Goal: Communication & Community: Answer question/provide support

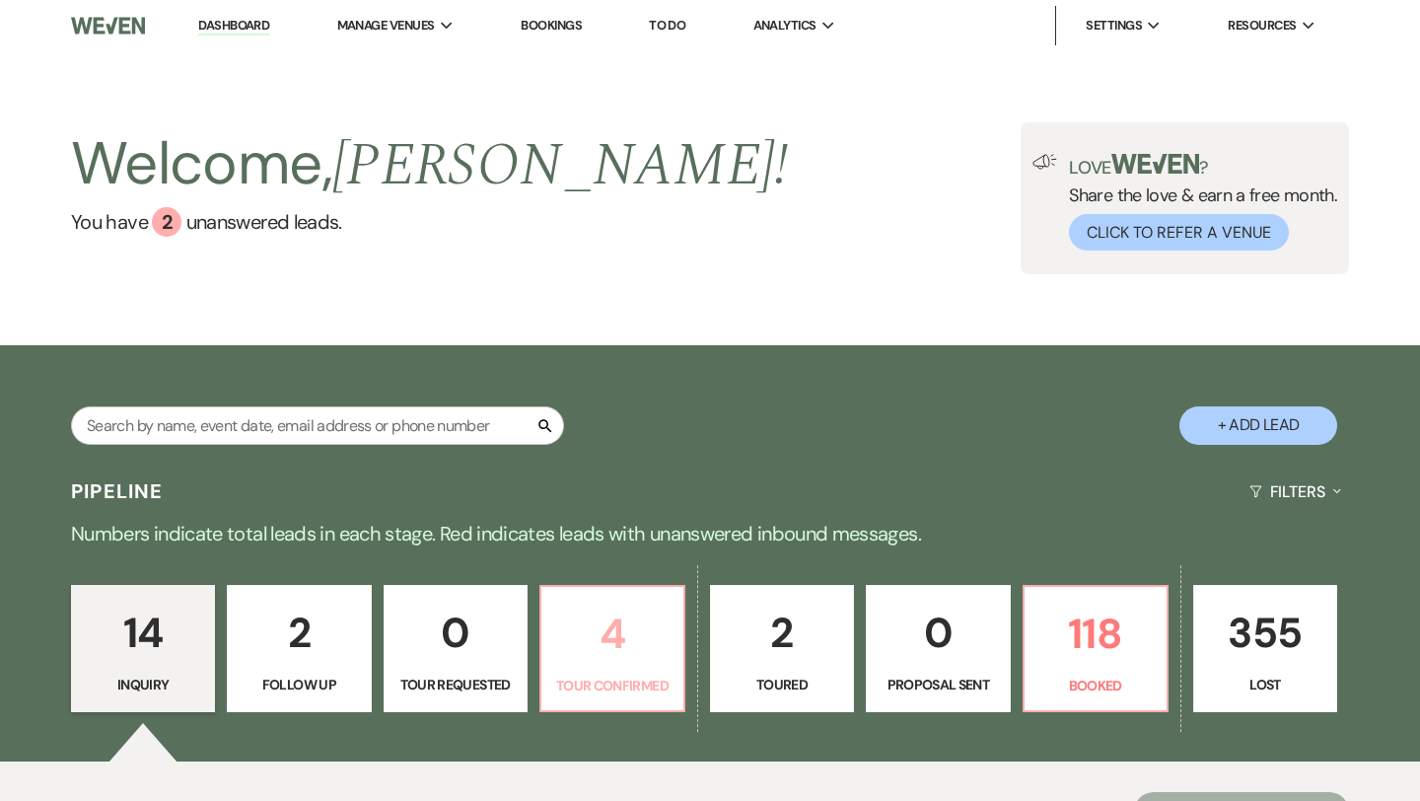
click at [668, 662] on p "4" at bounding box center [612, 634] width 118 height 66
select select "4"
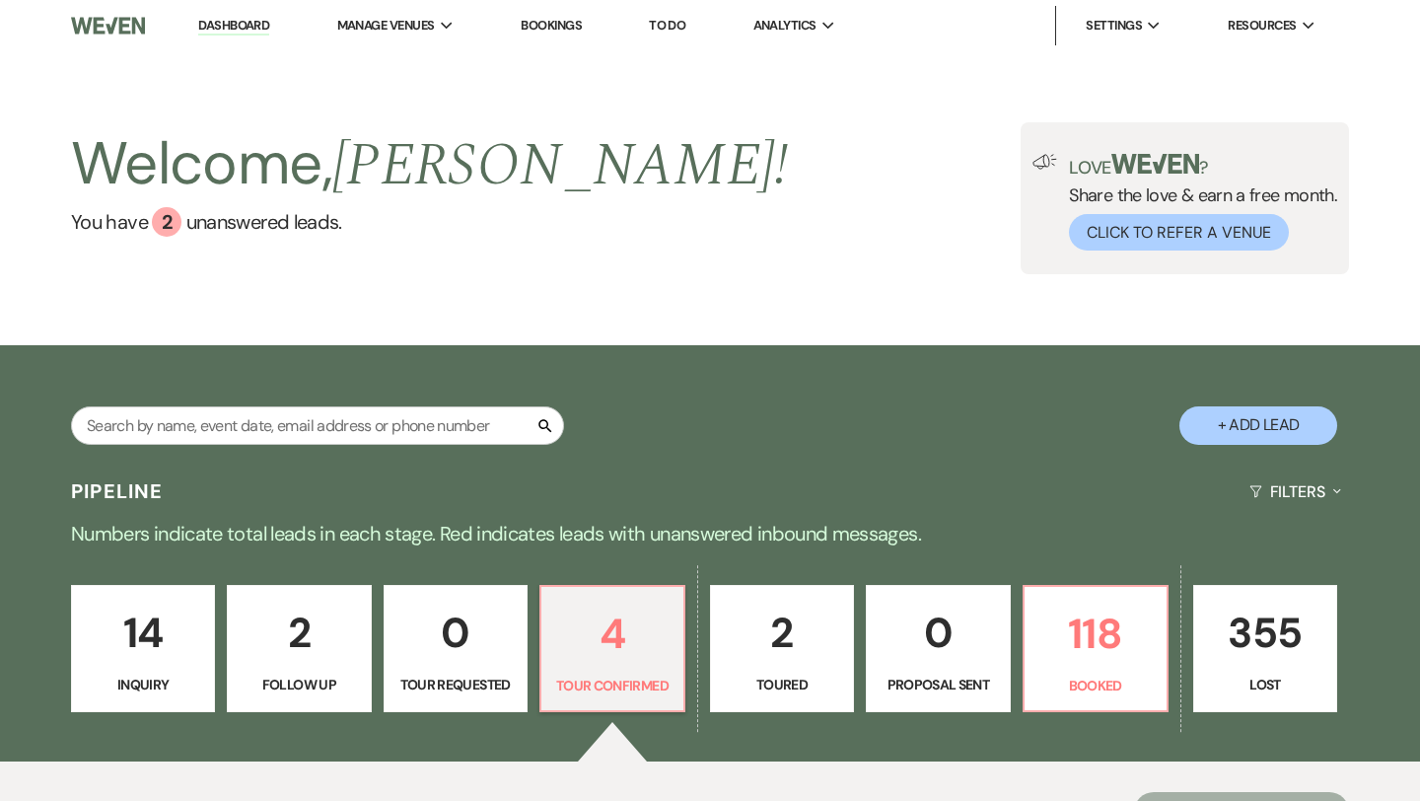
scroll to position [498, 0]
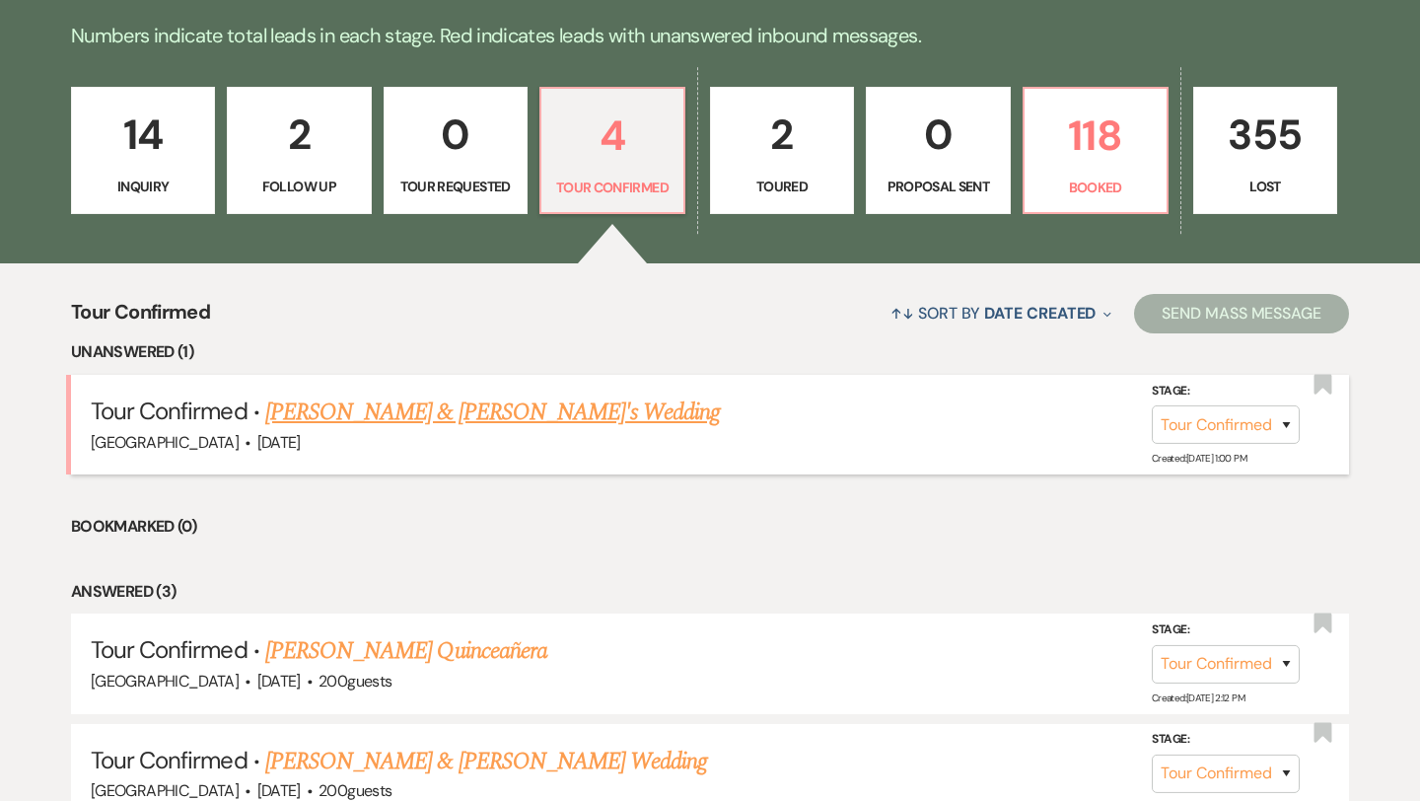
click at [533, 416] on link "[PERSON_NAME] & [PERSON_NAME]'s Wedding" at bounding box center [493, 413] width 456 height 36
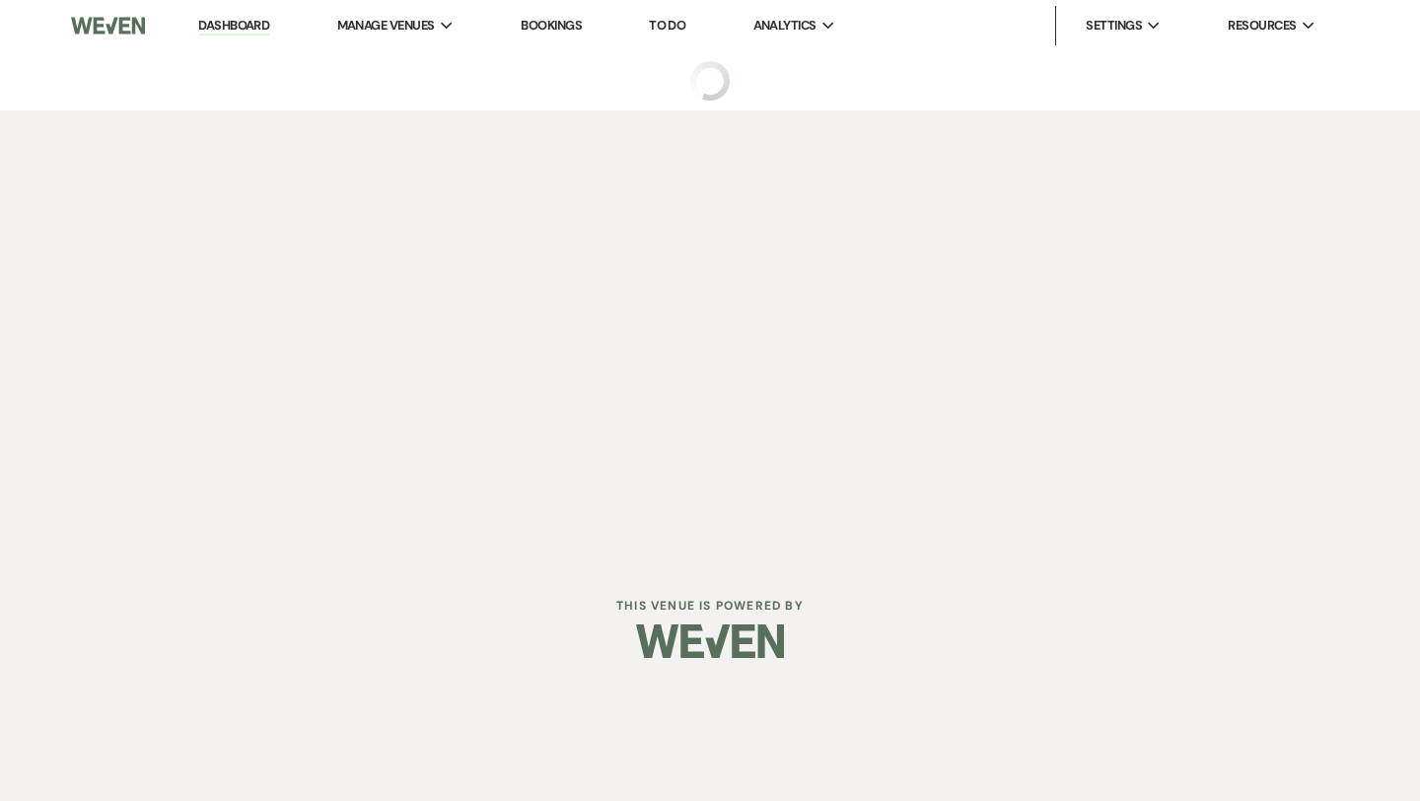
select select "4"
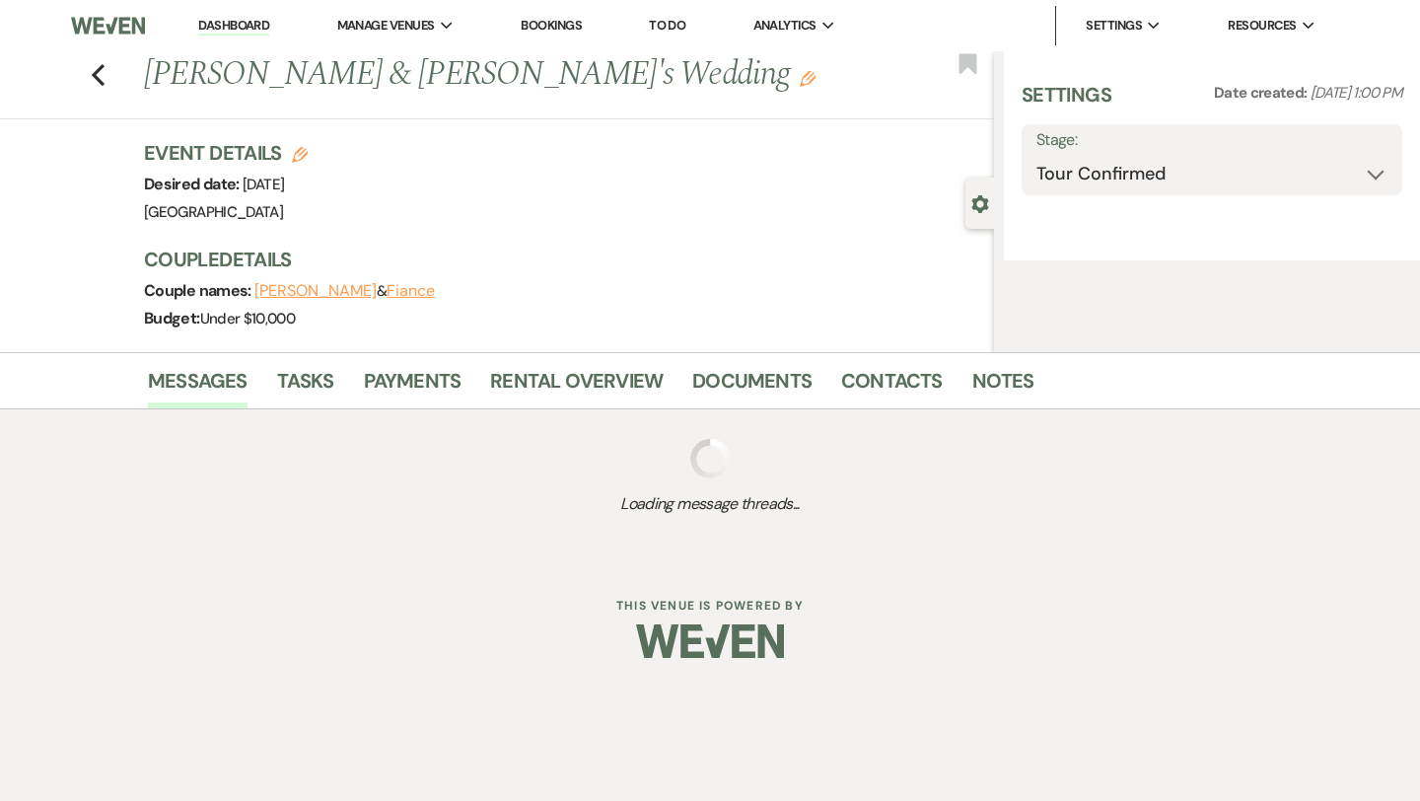
select select "5"
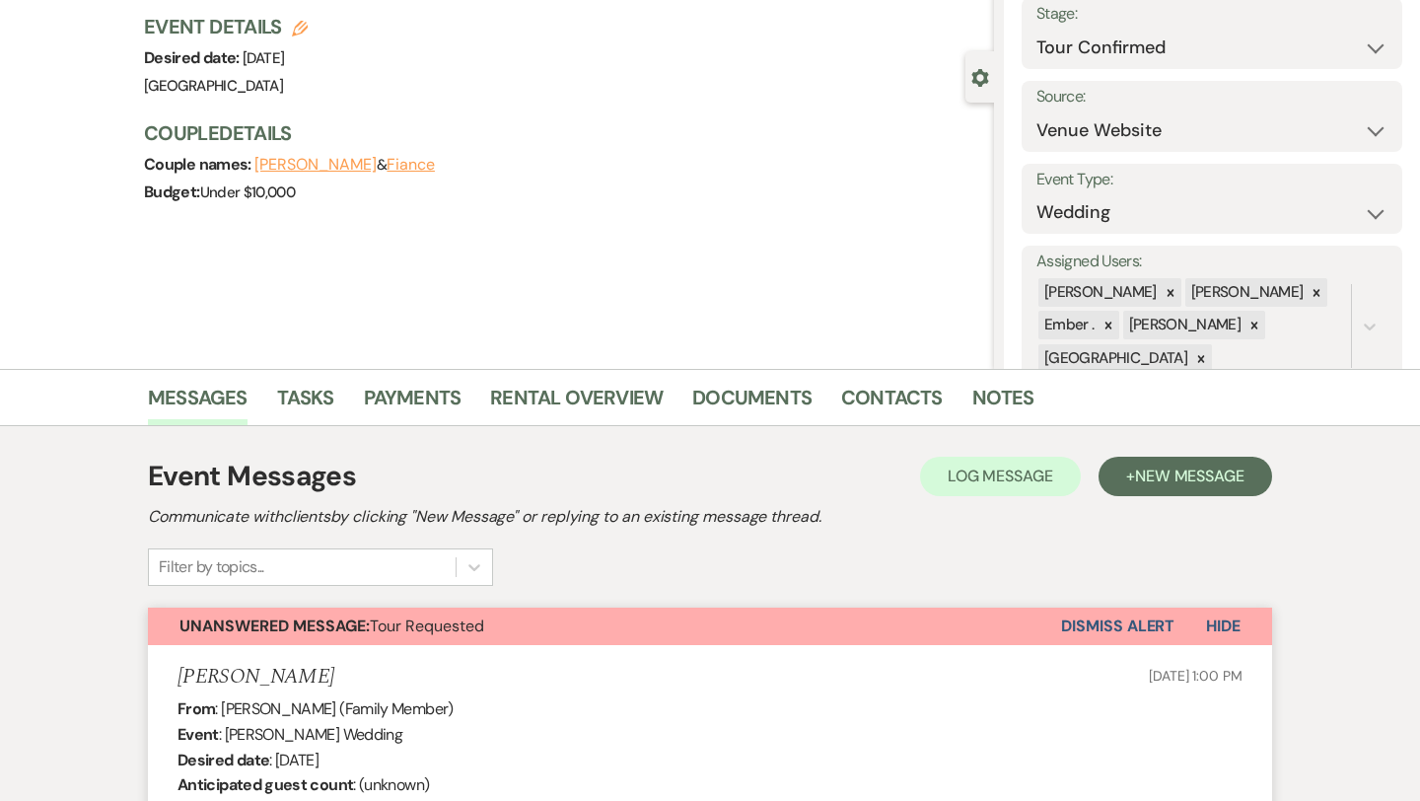
scroll to position [153, 0]
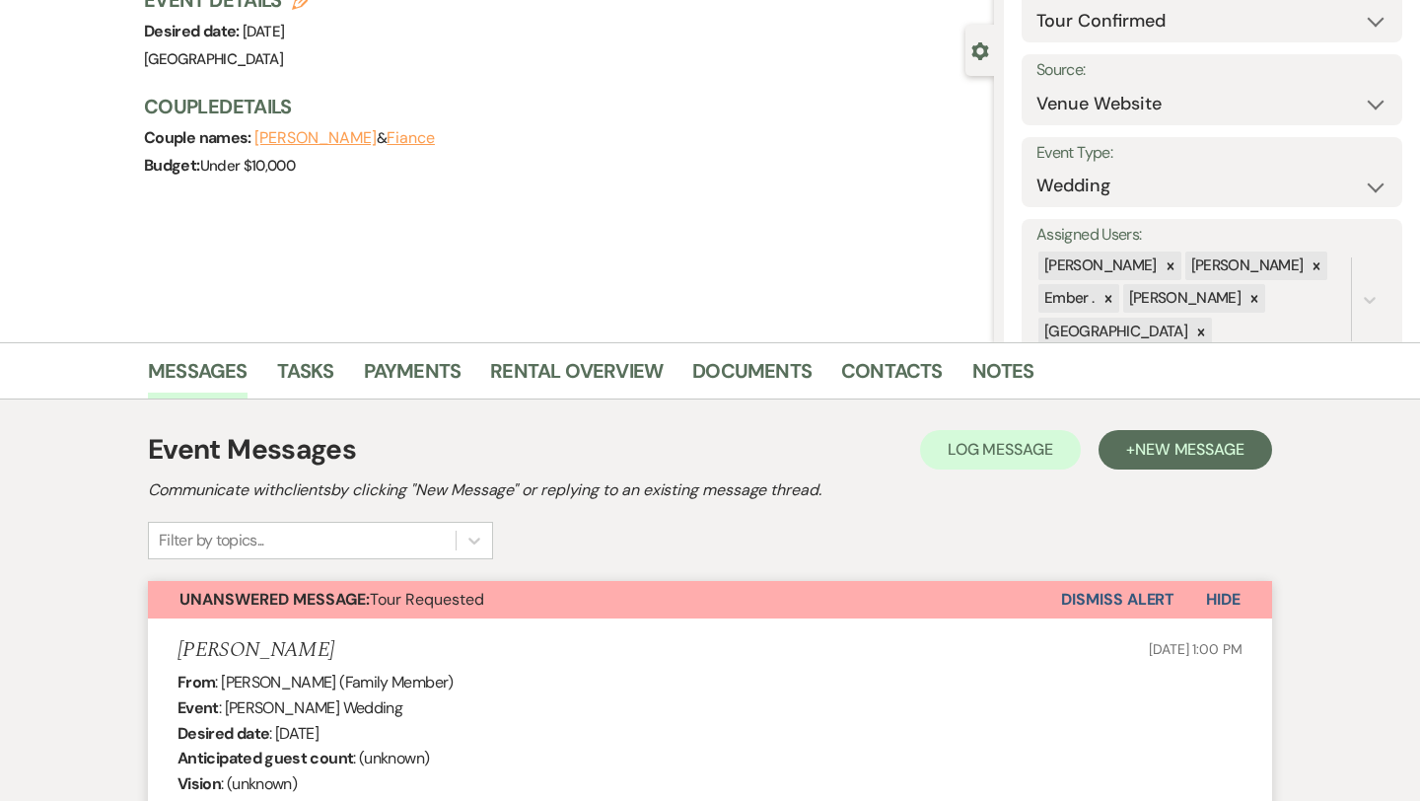
click at [1111, 601] on button "Dismiss Alert" at bounding box center [1117, 599] width 113 height 37
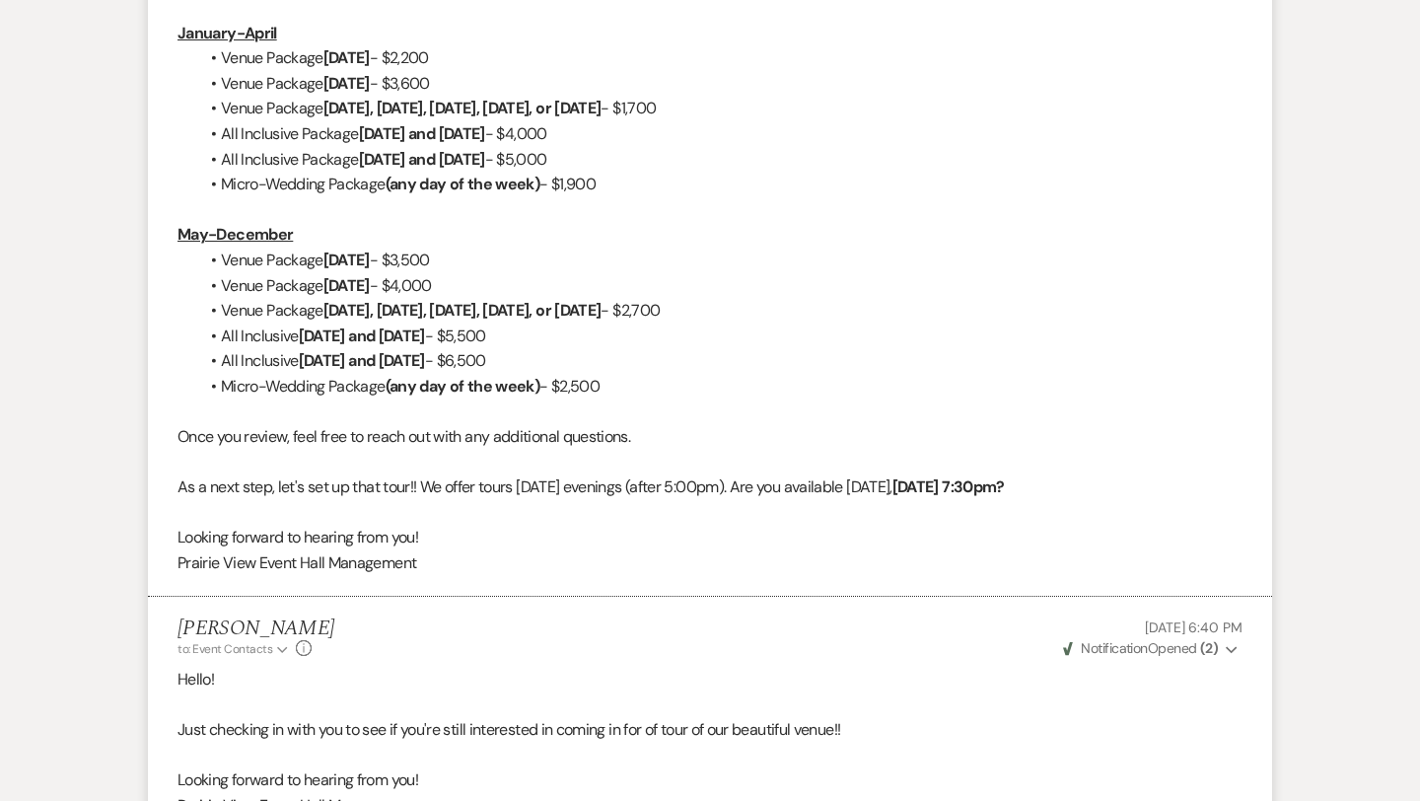
scroll to position [1398, 0]
drag, startPoint x: 440, startPoint y: 254, endPoint x: 379, endPoint y: 259, distance: 61.4
click at [379, 259] on li "Venue Package [DATE] - $3,500" at bounding box center [720, 262] width 1046 height 26
click at [511, 259] on li "Venue Package [DATE] - $3,500" at bounding box center [720, 262] width 1046 height 26
drag, startPoint x: 525, startPoint y: 335, endPoint x: 476, endPoint y: 332, distance: 48.4
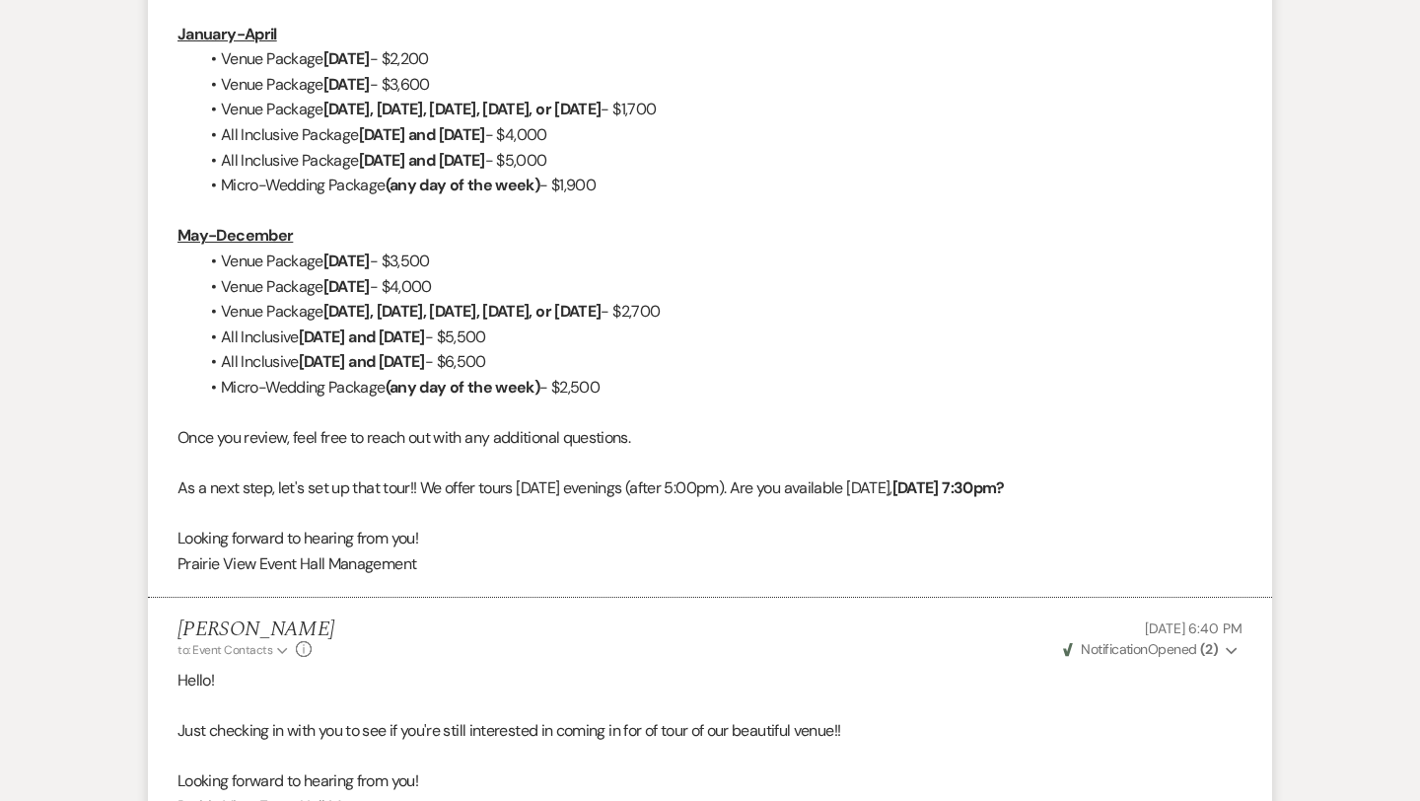
click at [476, 332] on li "All Inclusive [DATE] and [DATE] - $5,500" at bounding box center [720, 338] width 1046 height 26
click at [555, 360] on li "All Inclusive [DATE] and [DATE] - $6,500" at bounding box center [720, 362] width 1046 height 26
drag, startPoint x: 755, startPoint y: 314, endPoint x: 717, endPoint y: 312, distance: 37.5
click at [717, 312] on li "Venue Package [DATE], [DATE], [DATE], [DATE], or [DATE] - $2,700" at bounding box center [720, 312] width 1046 height 26
click at [692, 381] on li "Micro-Wedding Package (any day of the week) - $2,500" at bounding box center [720, 388] width 1046 height 26
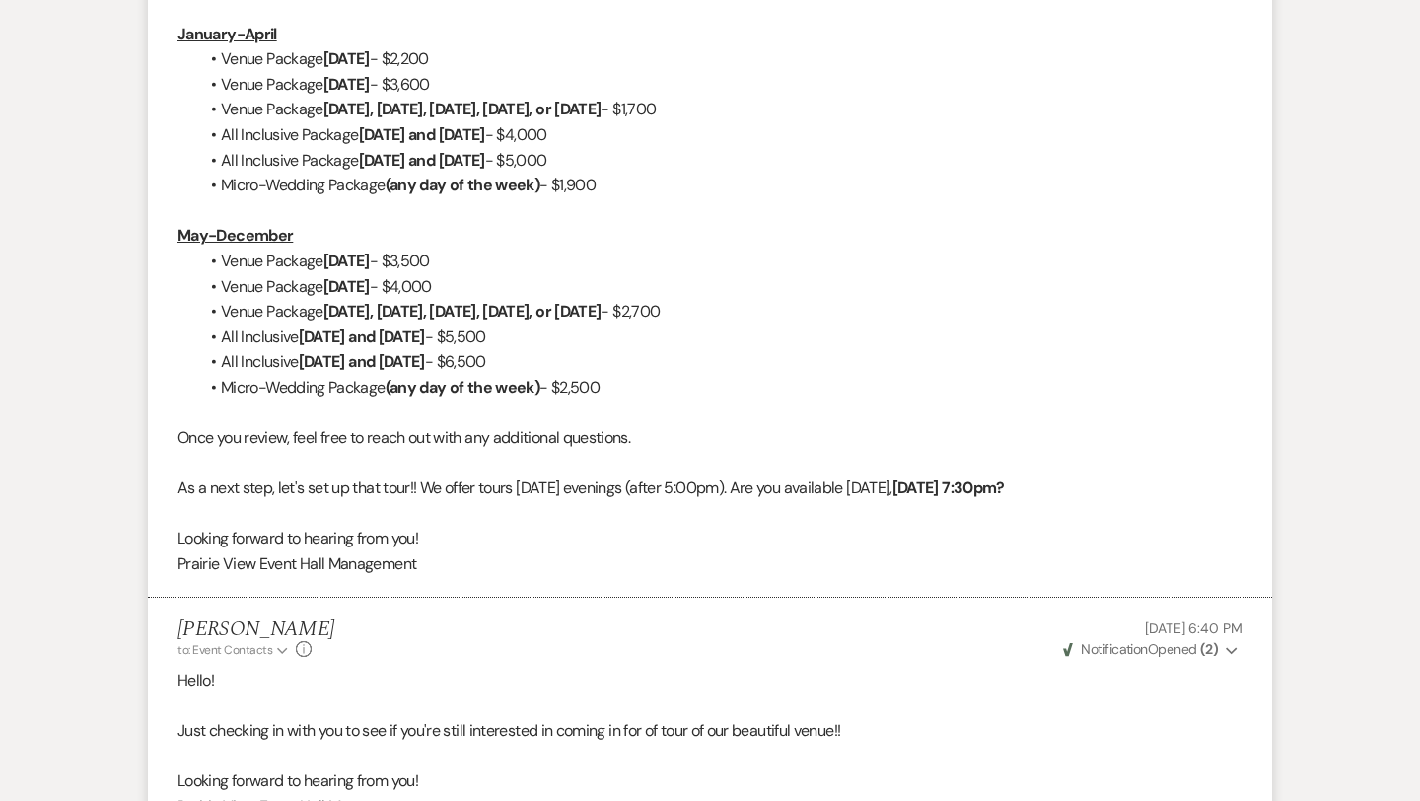
drag, startPoint x: 707, startPoint y: 312, endPoint x: 760, endPoint y: 314, distance: 53.3
click at [760, 314] on li "Venue Package [DATE], [DATE], [DATE], [DATE], or [DATE] - $2,700" at bounding box center [720, 312] width 1046 height 26
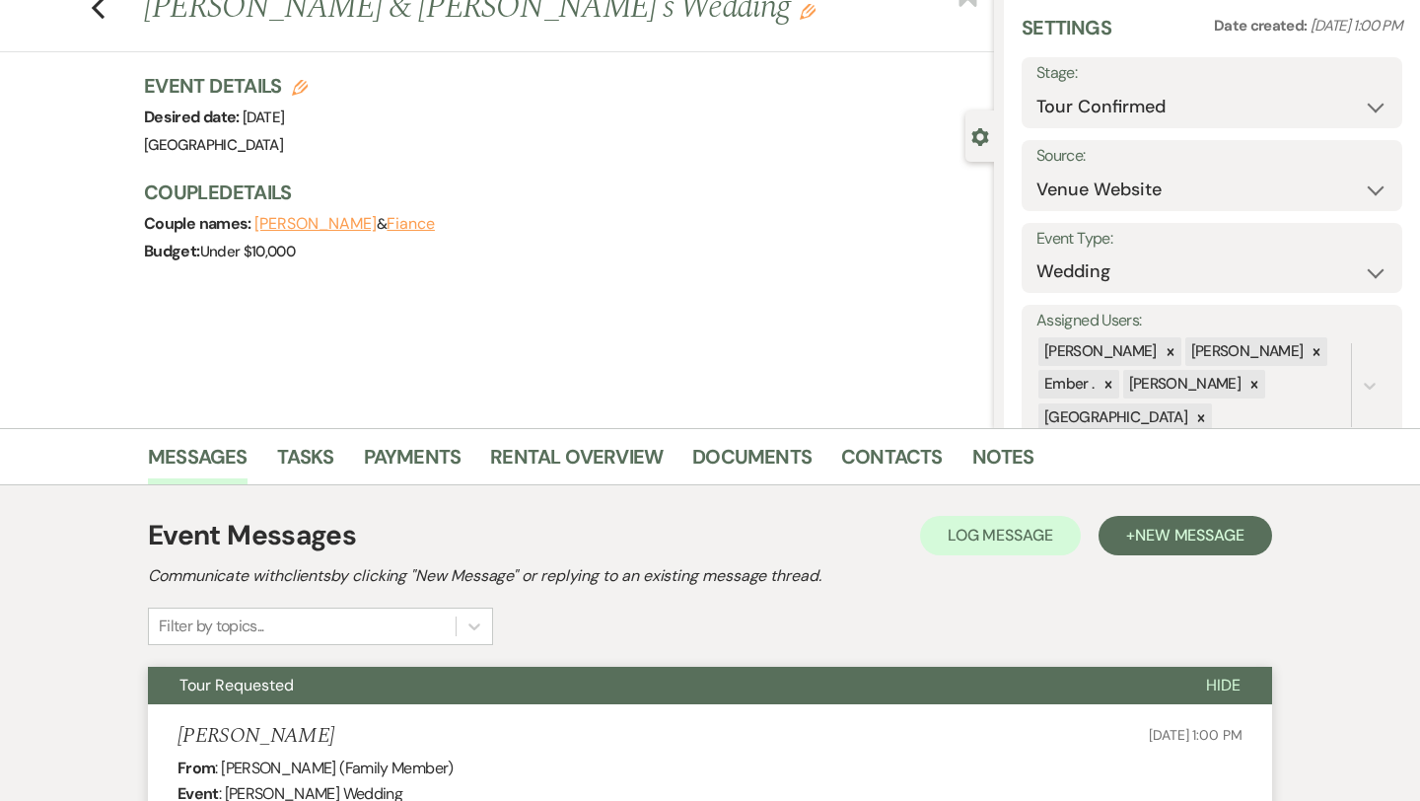
scroll to position [0, 0]
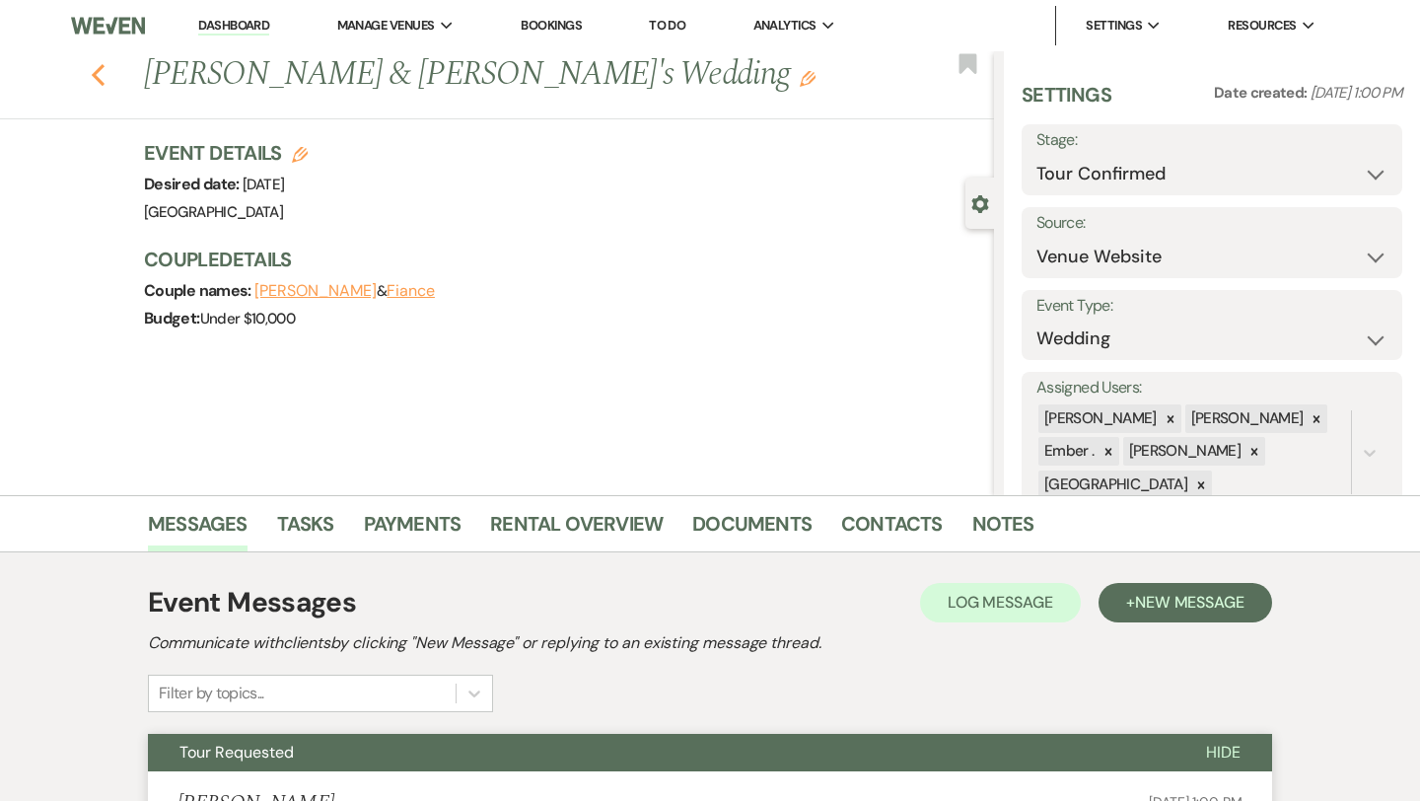
click at [99, 78] on icon "Previous" at bounding box center [98, 75] width 15 height 24
select select "4"
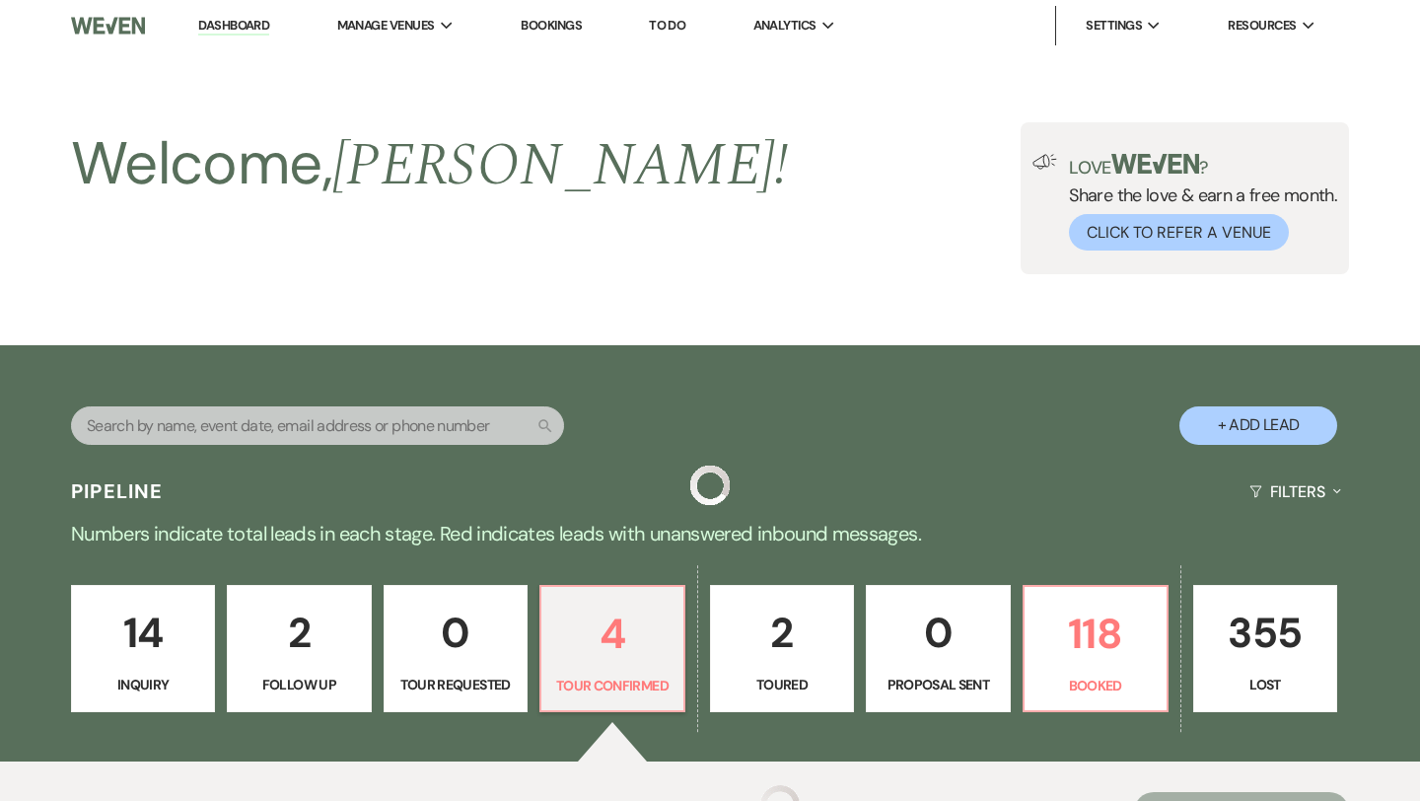
scroll to position [498, 0]
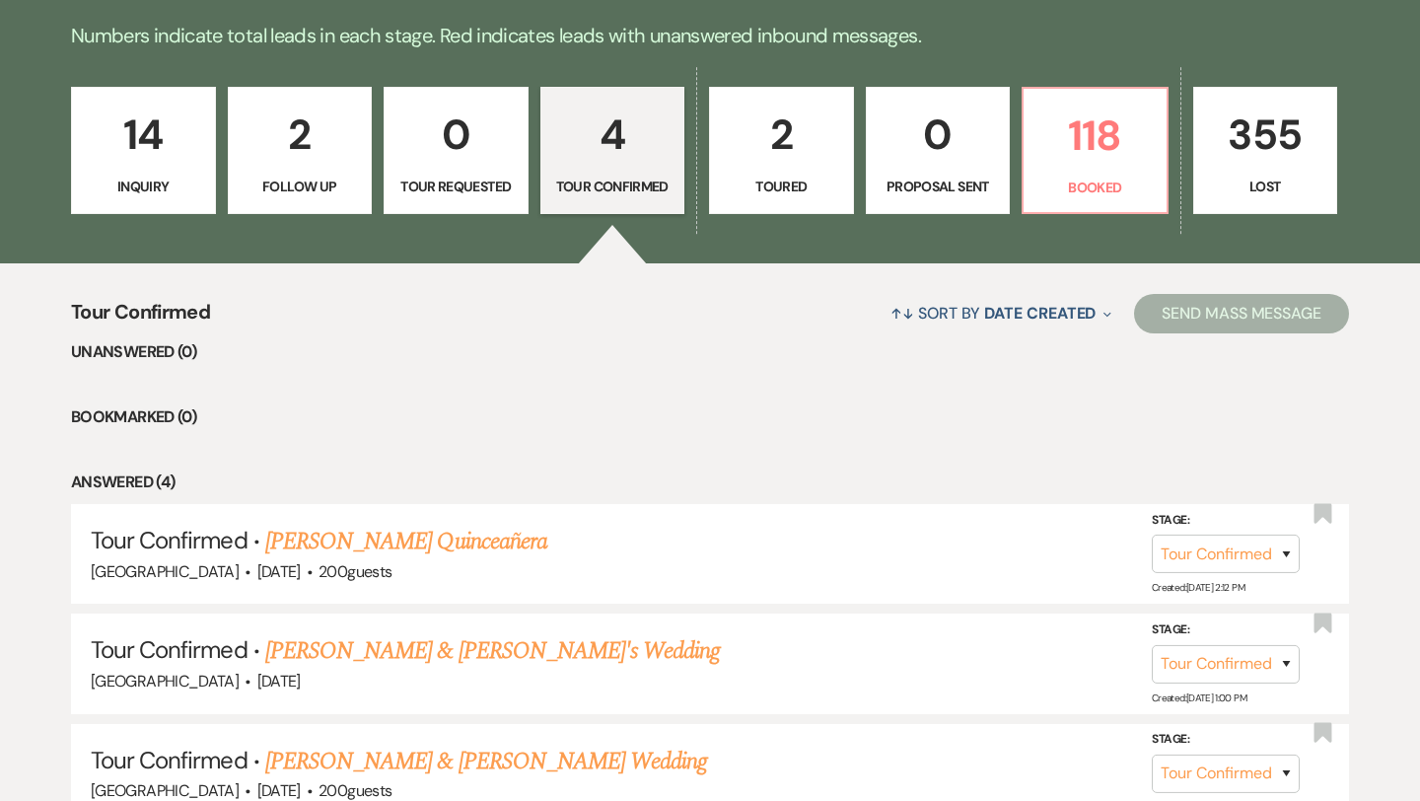
click at [818, 156] on p "2" at bounding box center [781, 135] width 119 height 66
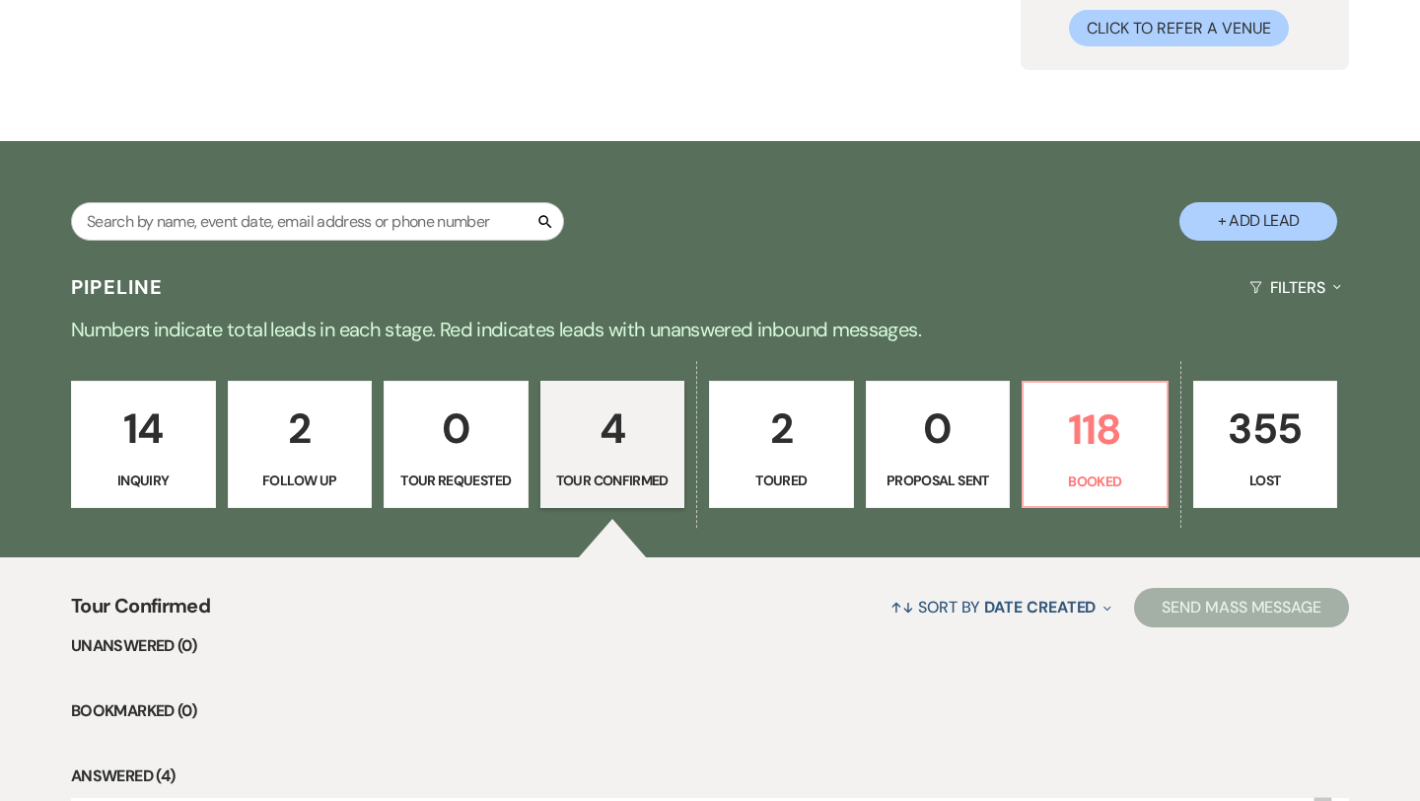
select select "5"
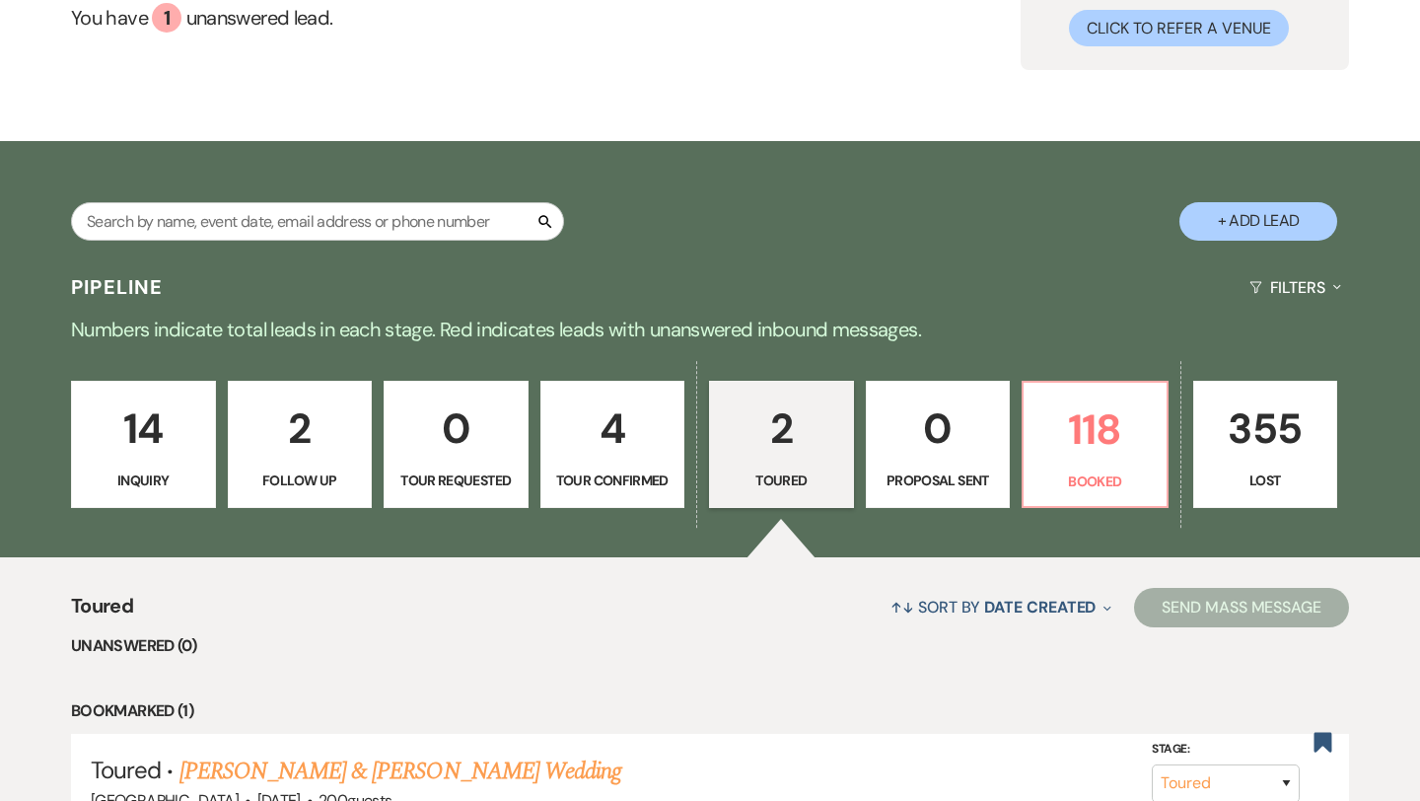
scroll to position [498, 0]
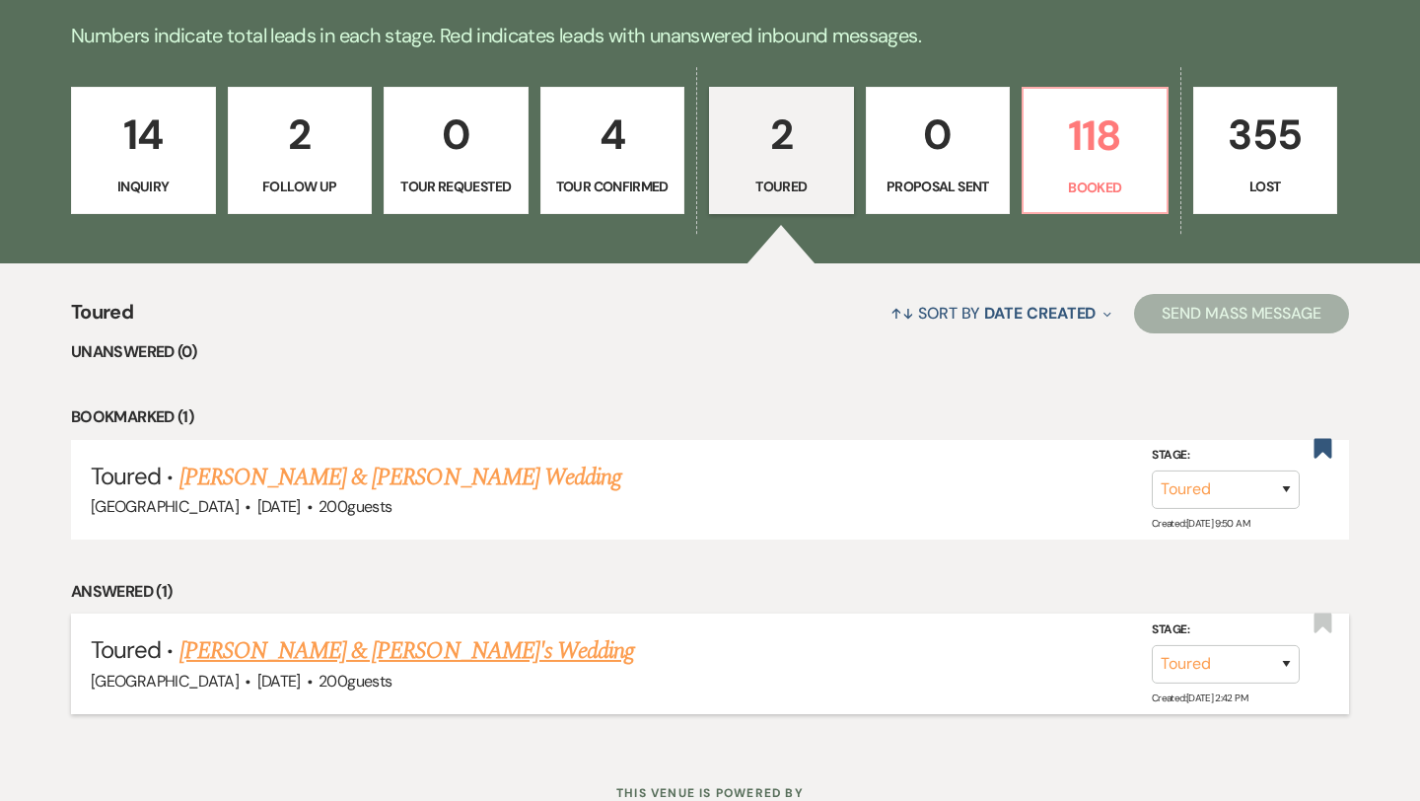
click at [415, 648] on link "[PERSON_NAME] & [PERSON_NAME]'s Wedding" at bounding box center [408, 651] width 456 height 36
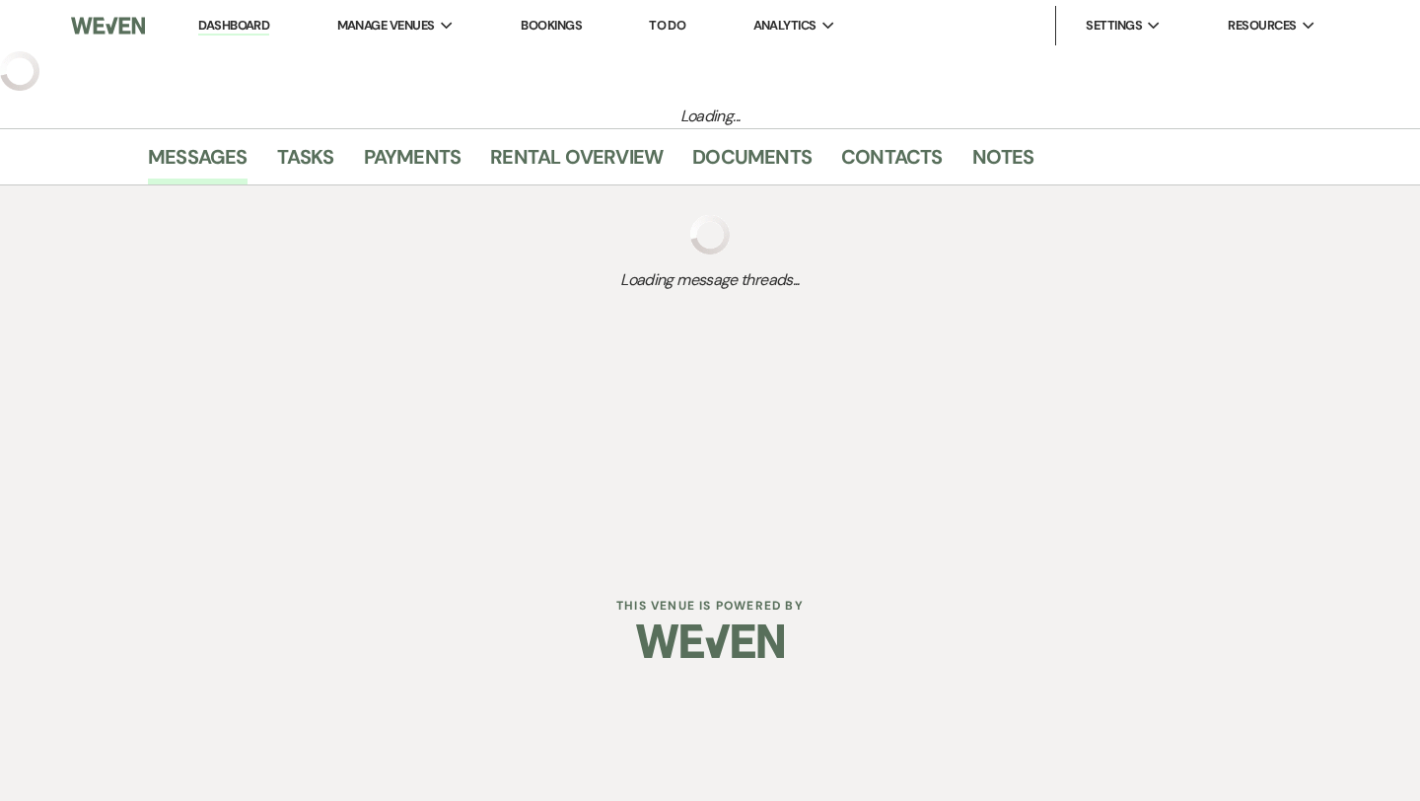
select select "5"
select select "14"
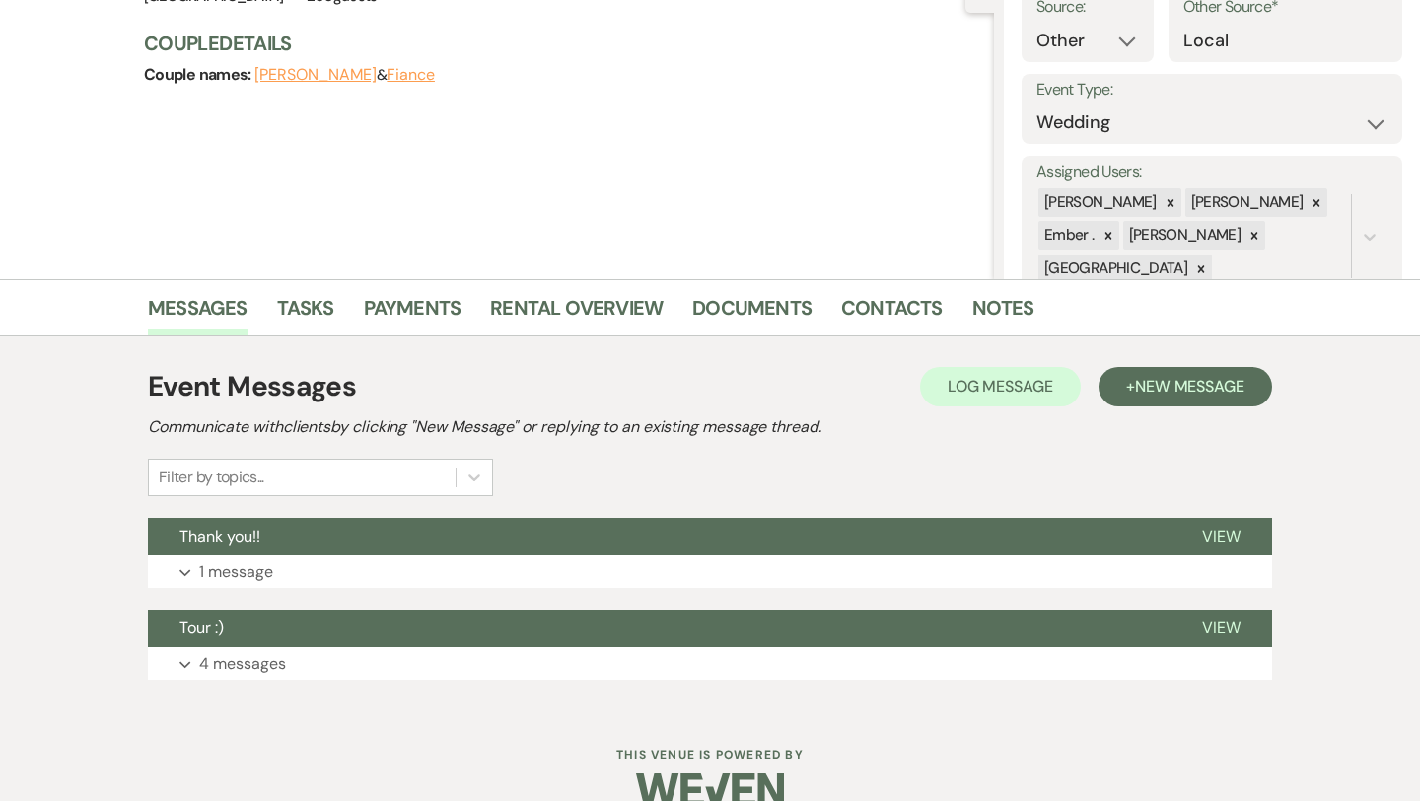
scroll to position [219, 0]
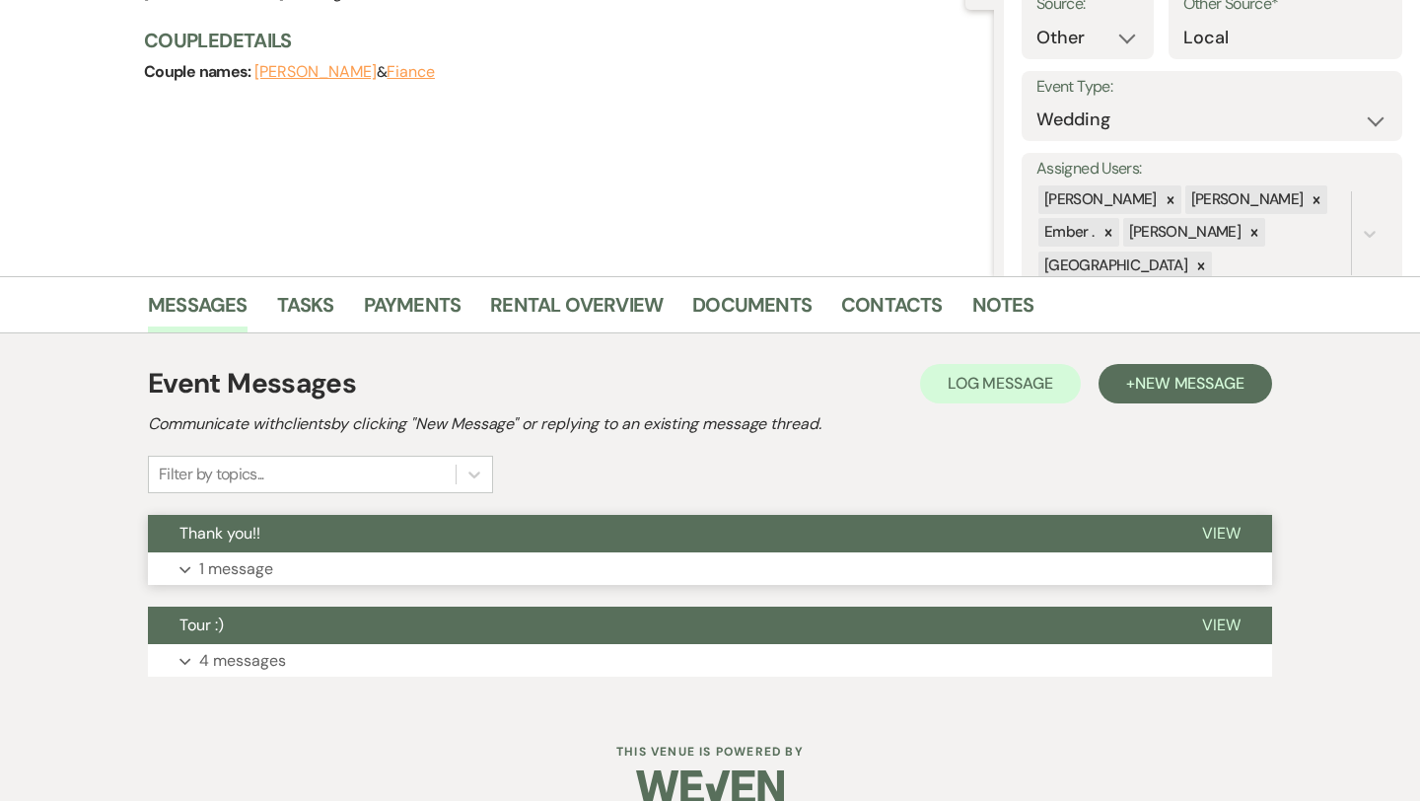
click at [375, 557] on button "Expand 1 message" at bounding box center [710, 569] width 1124 height 34
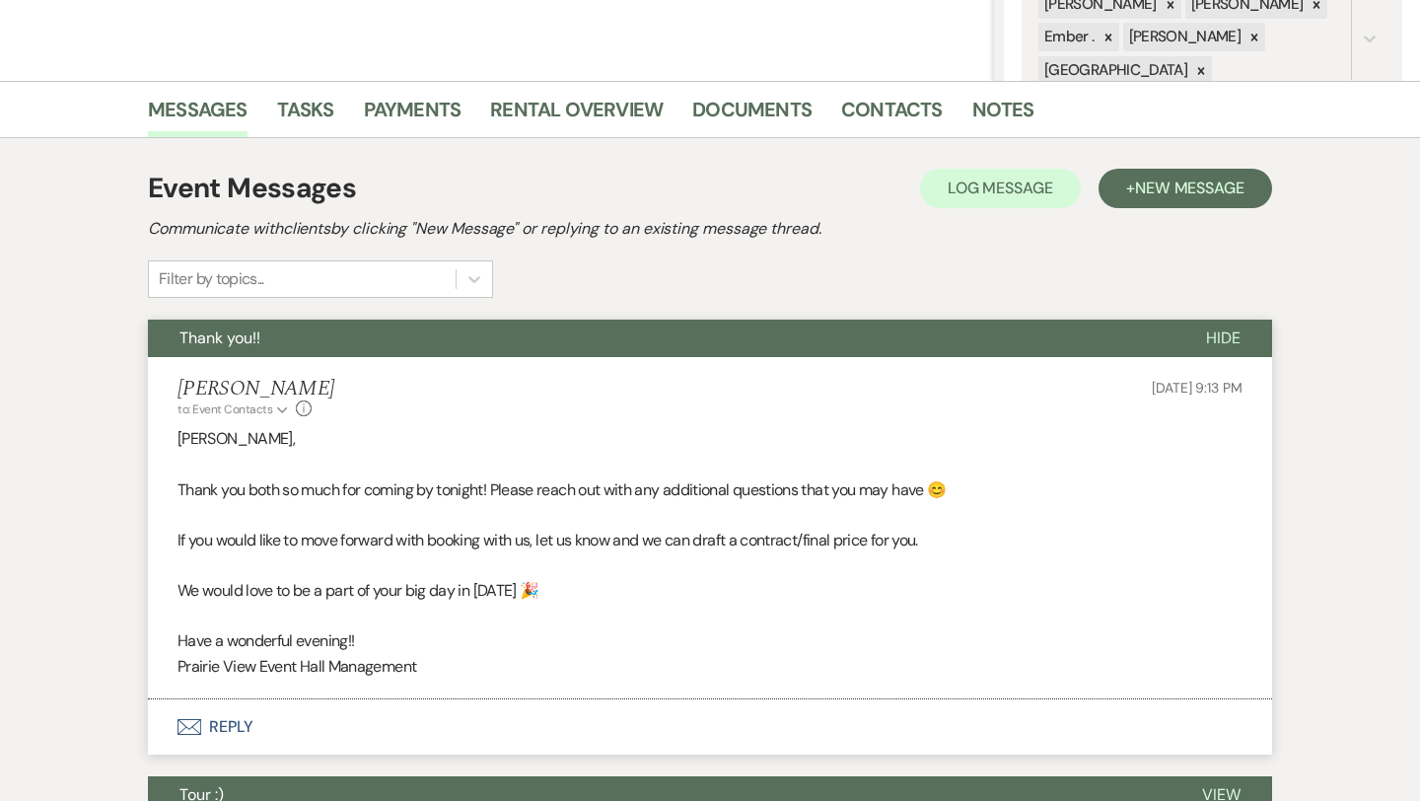
scroll to position [416, 0]
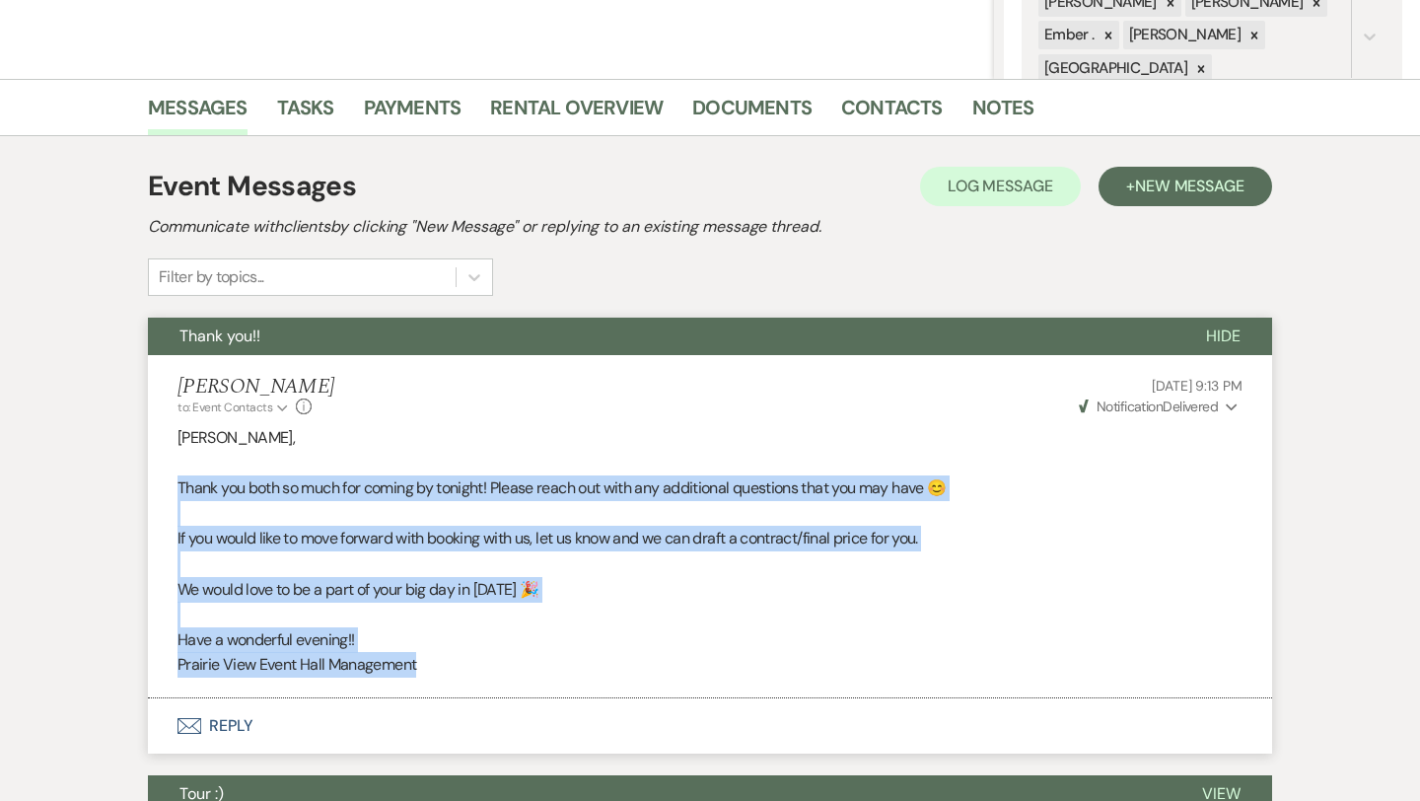
drag, startPoint x: 441, startPoint y: 670, endPoint x: 168, endPoint y: 483, distance: 330.8
click at [168, 483] on li "[PERSON_NAME] to: Event Contacts Expand Info [DATE] 9:13 PM Weven Check Notific…" at bounding box center [710, 526] width 1124 height 343
copy div "Thank you both so much for coming by tonight! Please reach out with any additio…"
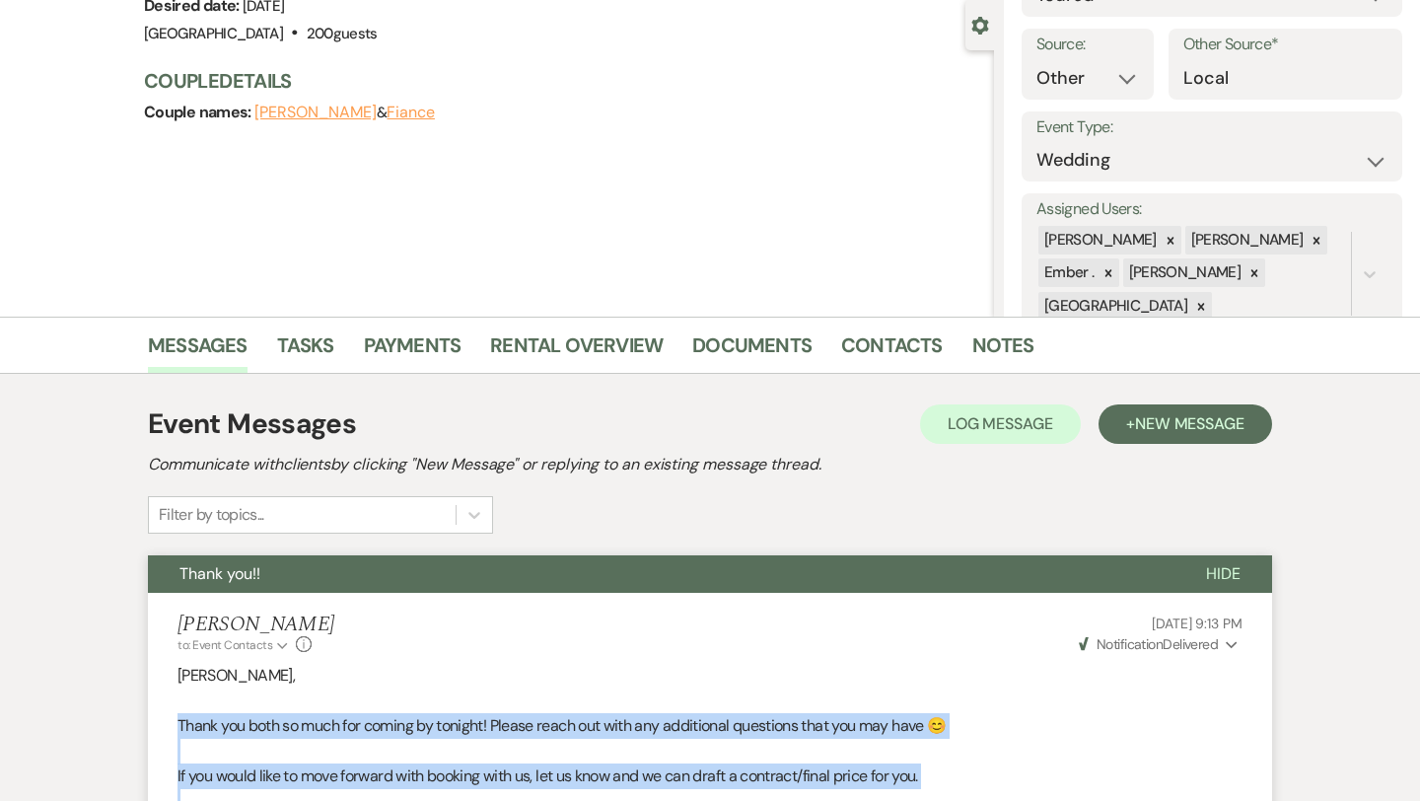
scroll to position [0, 0]
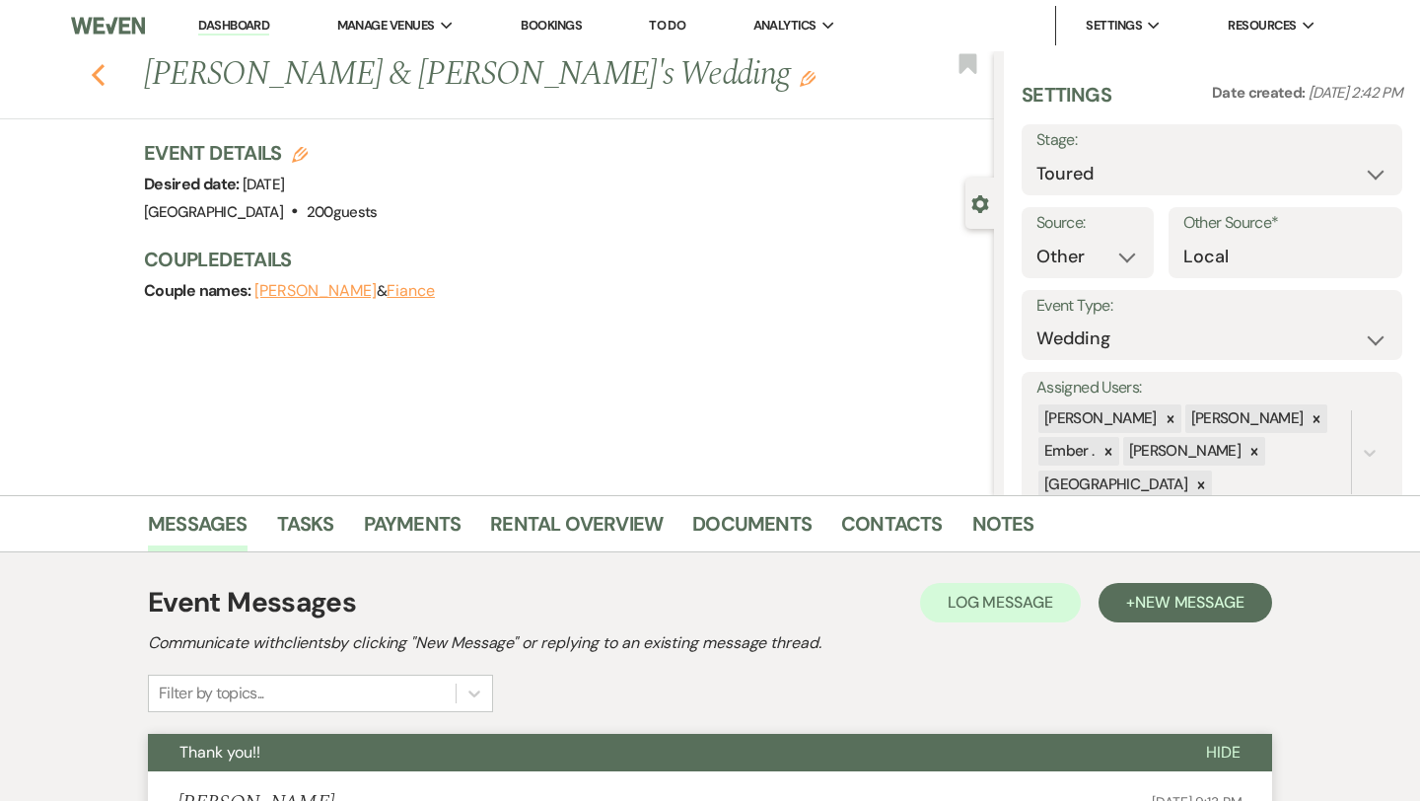
click at [97, 75] on icon "Previous" at bounding box center [98, 75] width 15 height 24
select select "5"
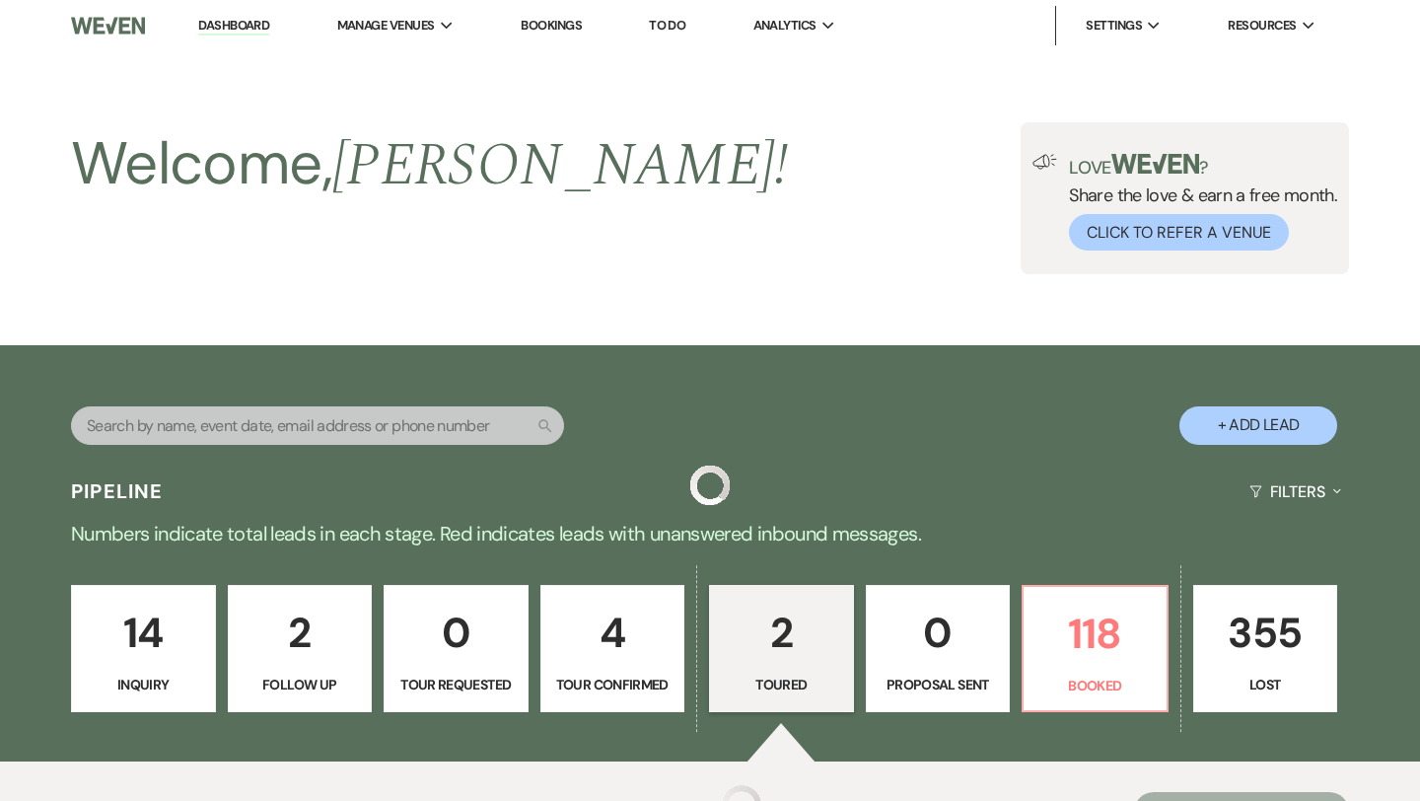
scroll to position [498, 0]
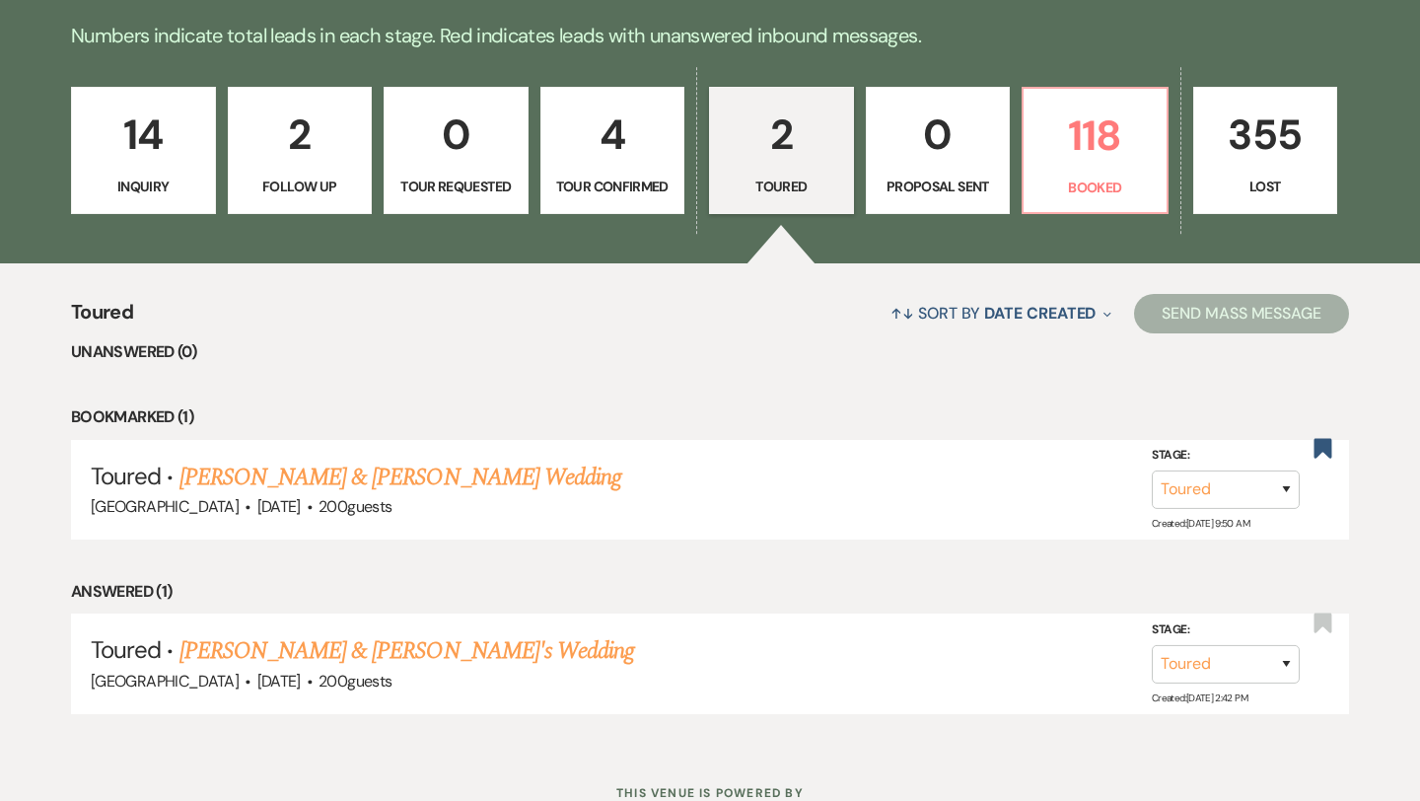
click at [606, 197] on link "4 Tour Confirmed" at bounding box center [613, 151] width 145 height 128
select select "4"
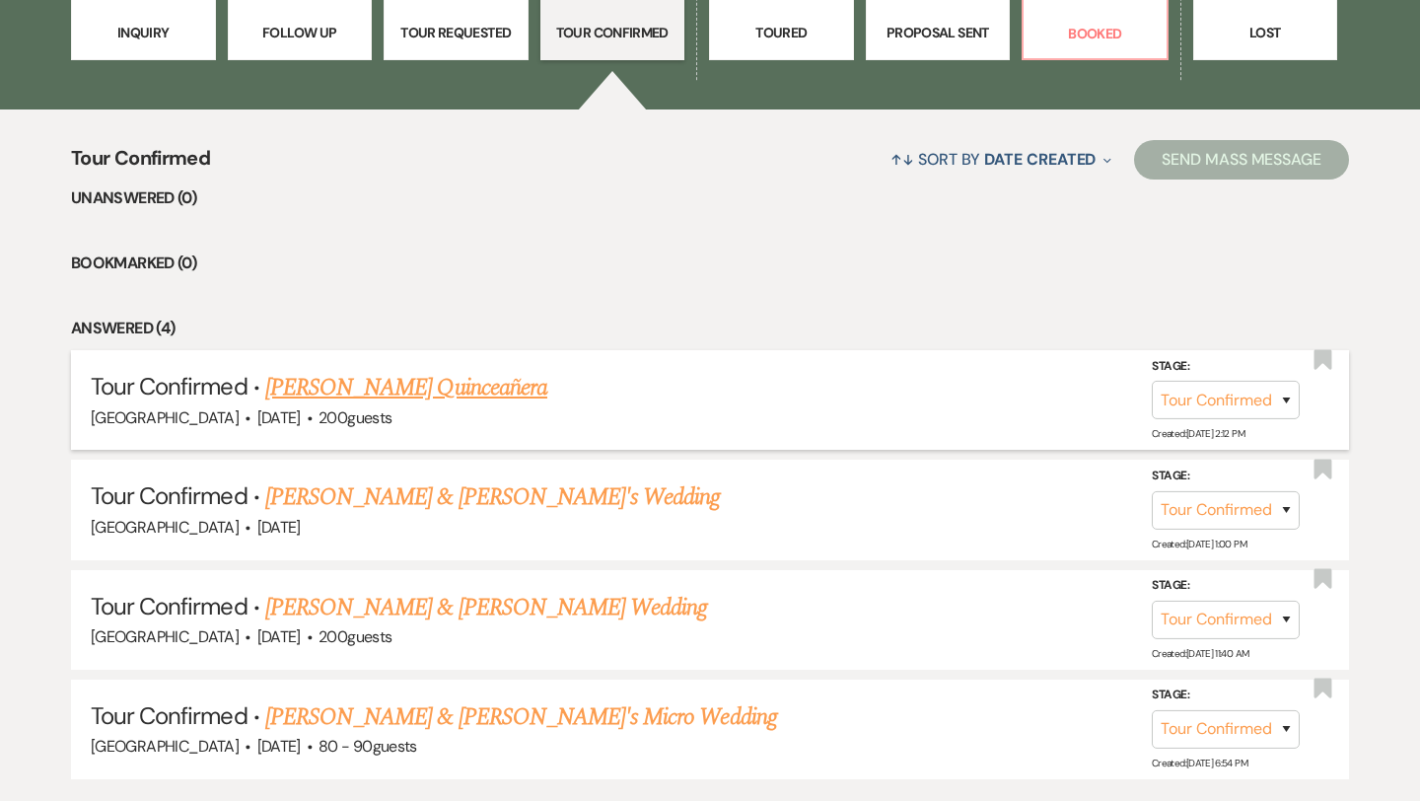
scroll to position [695, 0]
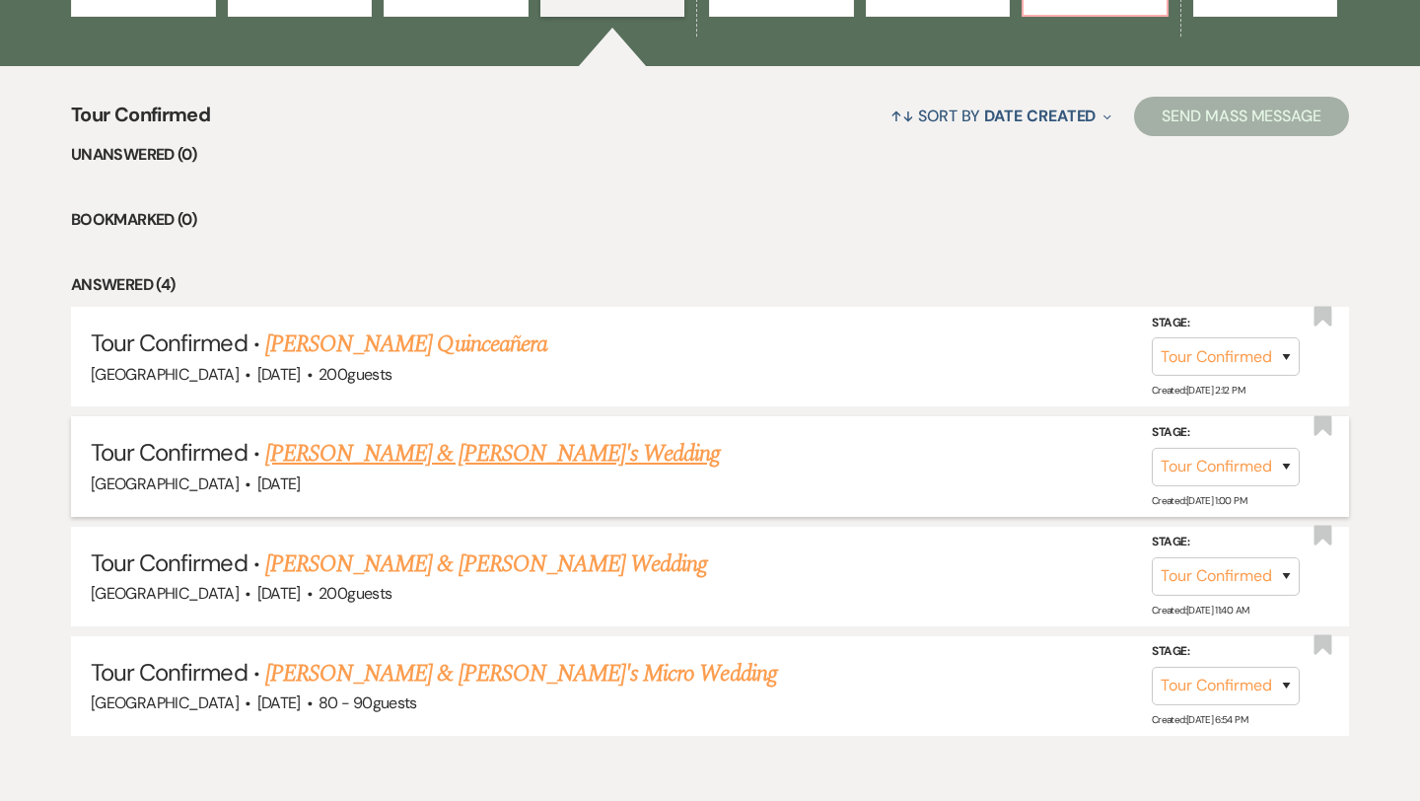
click at [517, 456] on link "[PERSON_NAME] & [PERSON_NAME]'s Wedding" at bounding box center [493, 454] width 456 height 36
select select "4"
select select "5"
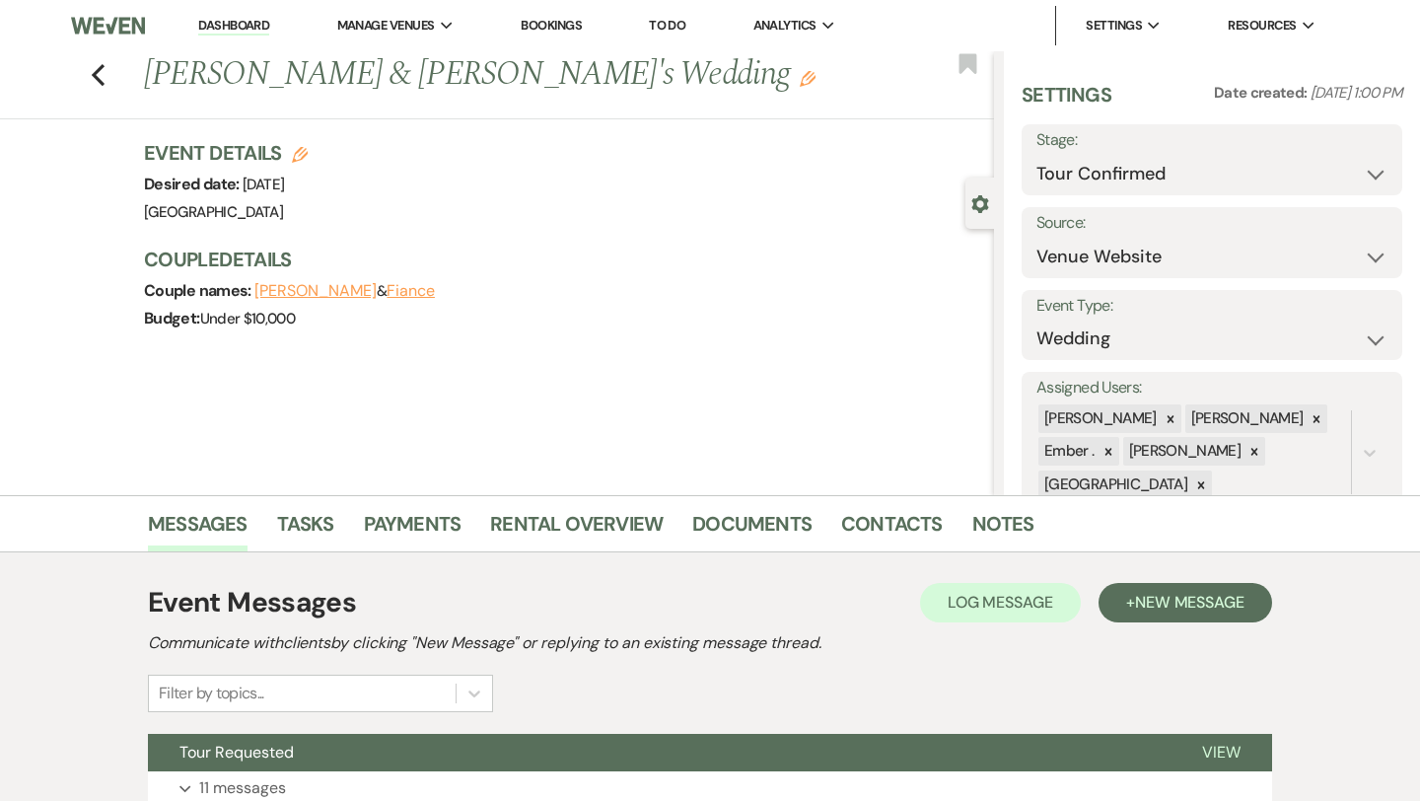
scroll to position [160, 0]
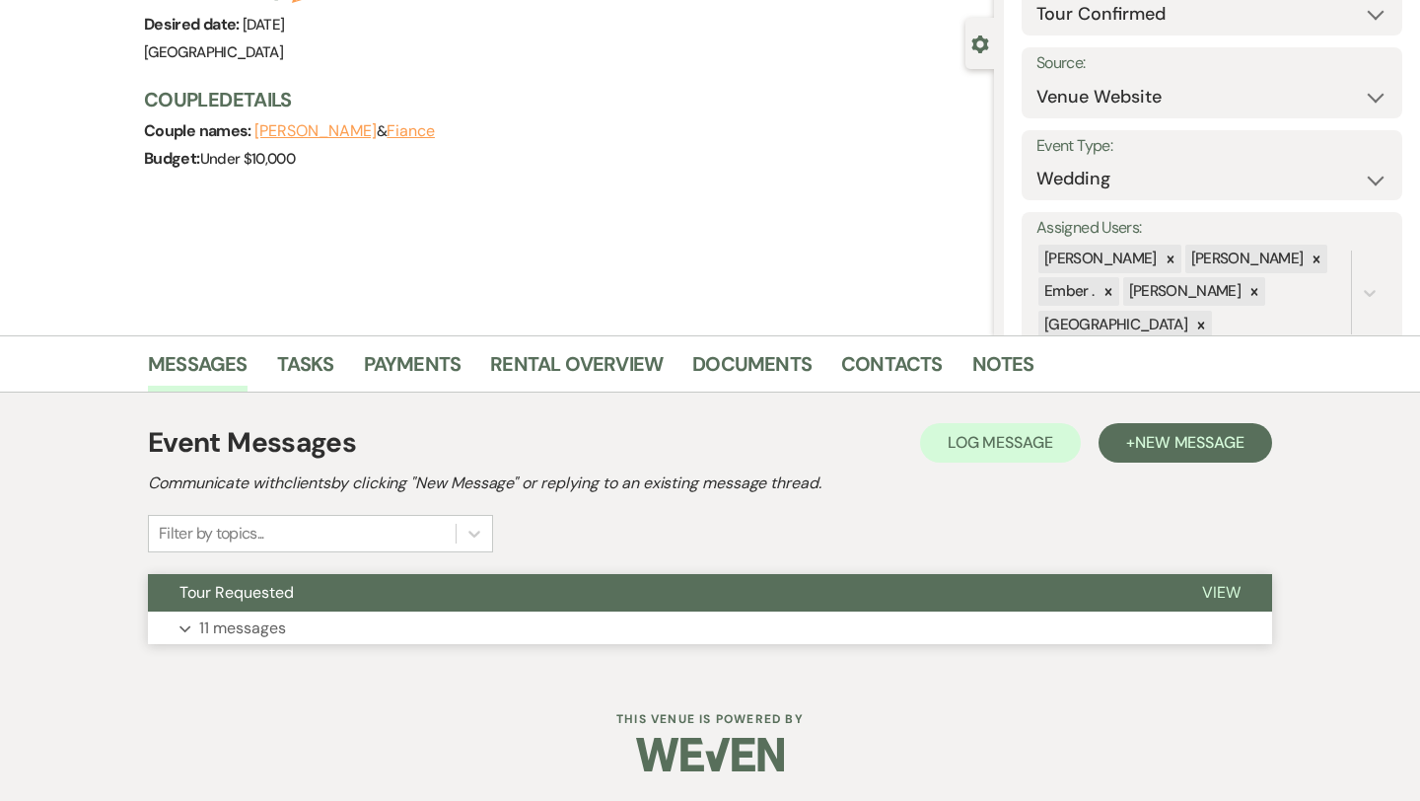
click at [497, 601] on button "Tour Requested" at bounding box center [659, 592] width 1023 height 37
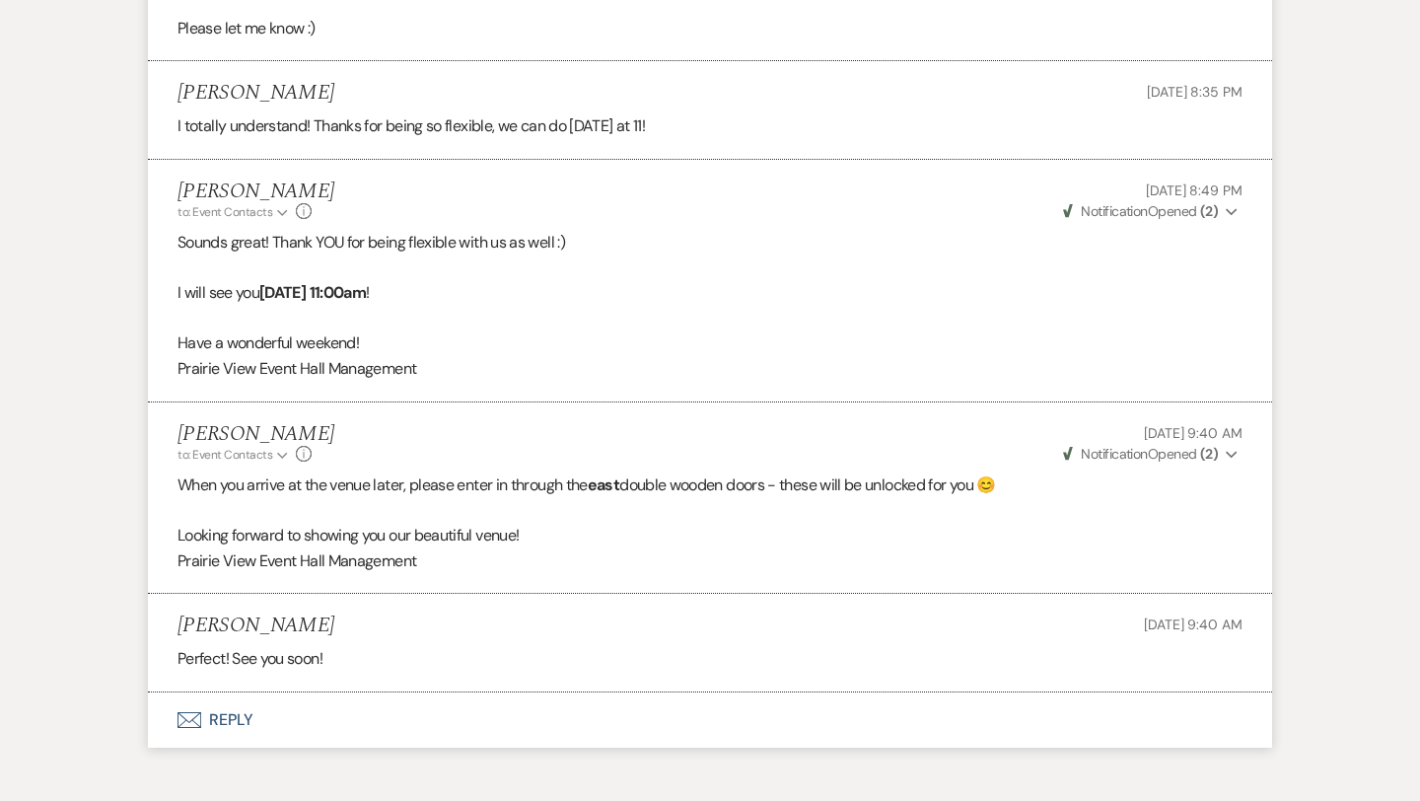
scroll to position [2834, 0]
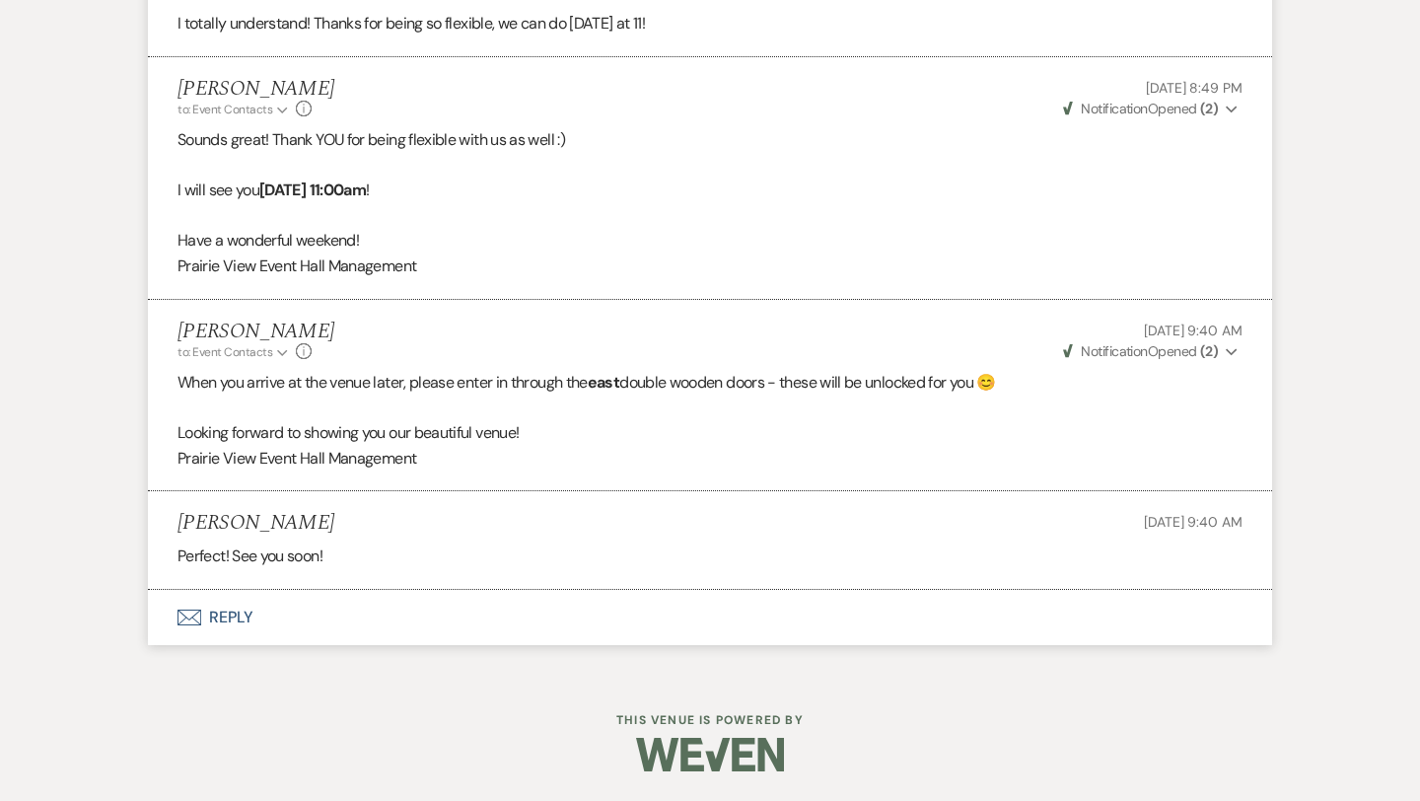
click at [480, 625] on button "Envelope Reply" at bounding box center [710, 617] width 1124 height 55
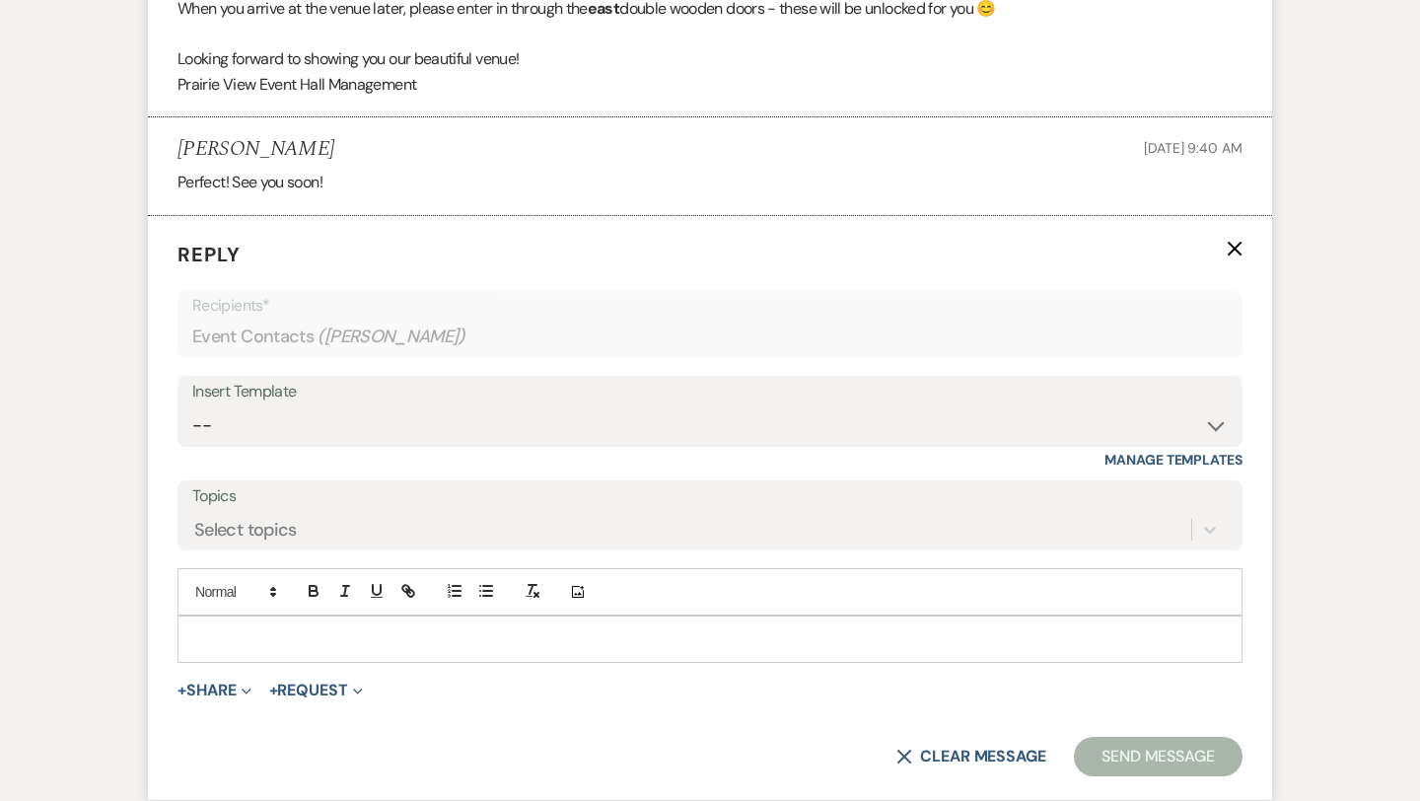
scroll to position [3211, 0]
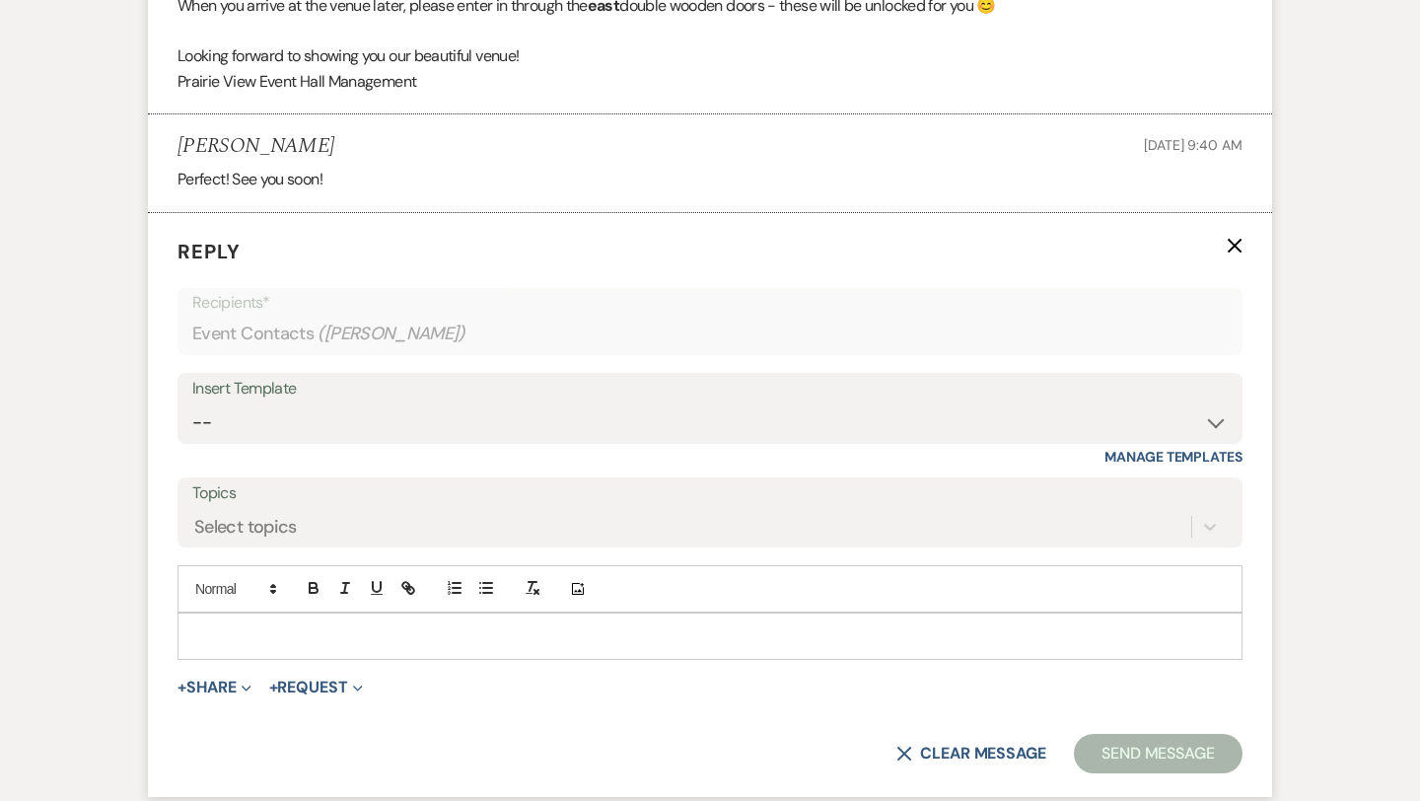
click at [480, 625] on p at bounding box center [710, 636] width 1034 height 22
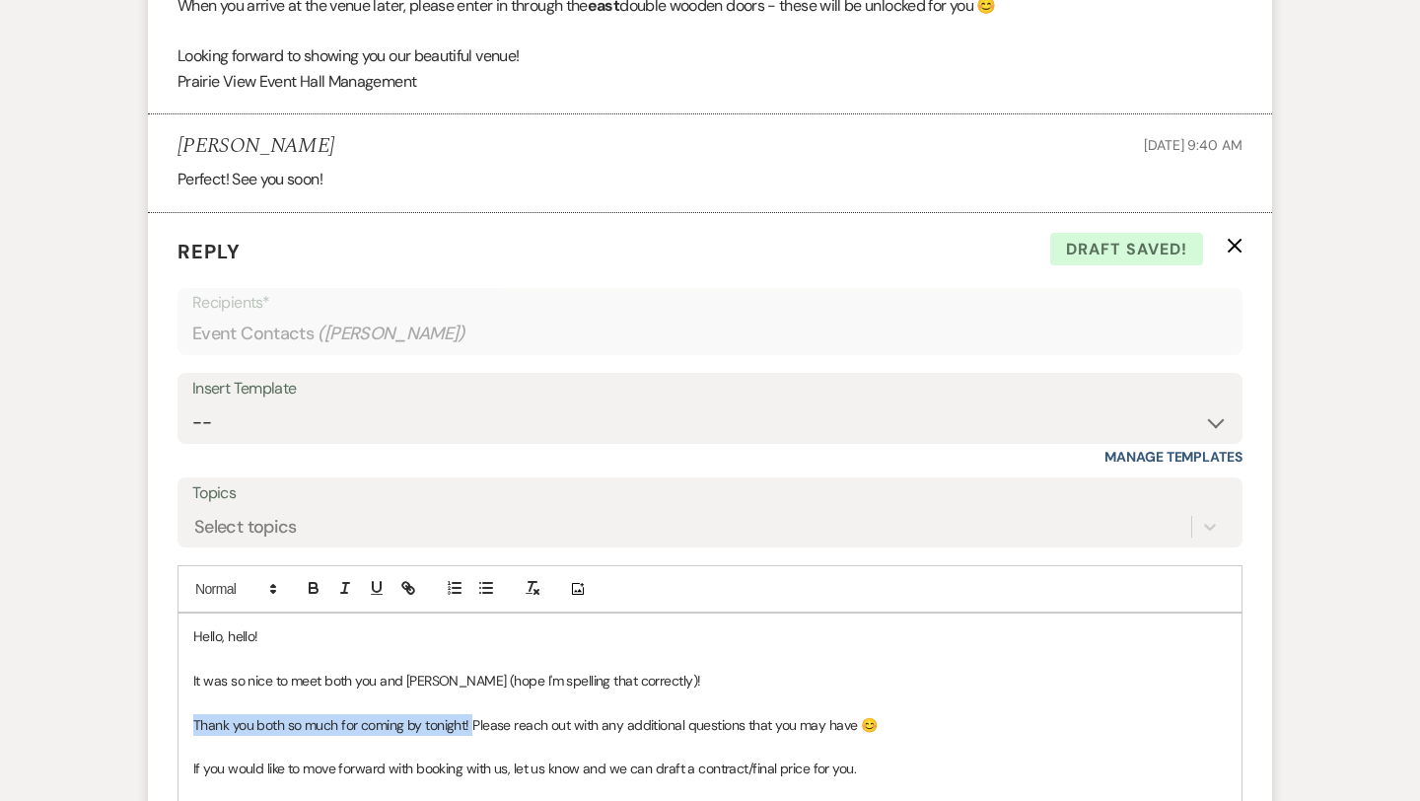
drag, startPoint x: 472, startPoint y: 724, endPoint x: 186, endPoint y: 723, distance: 286.0
click at [186, 723] on div "Hello, hello! It was so nice to meet both you and [PERSON_NAME] (hope I'm spell…" at bounding box center [710, 769] width 1063 height 311
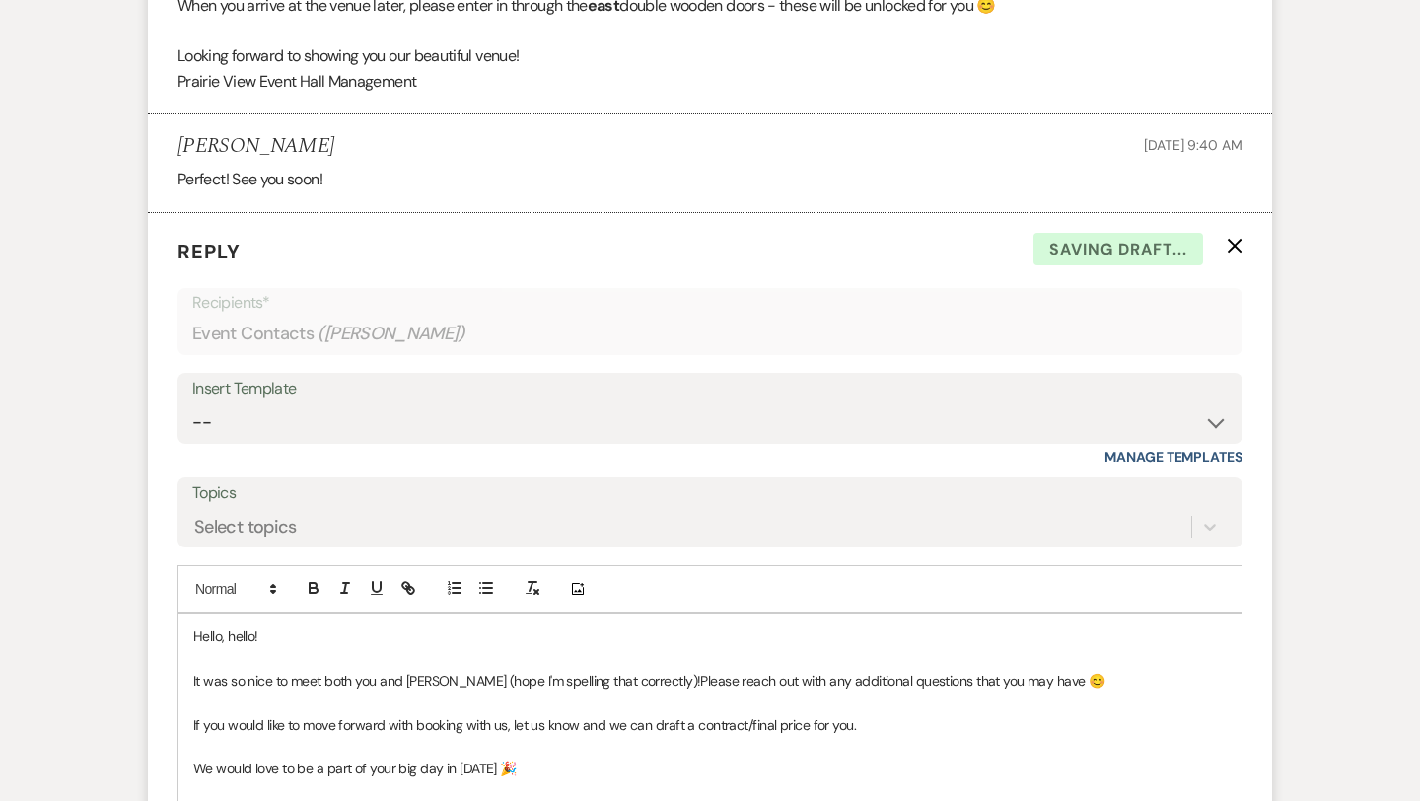
scroll to position [3270, 0]
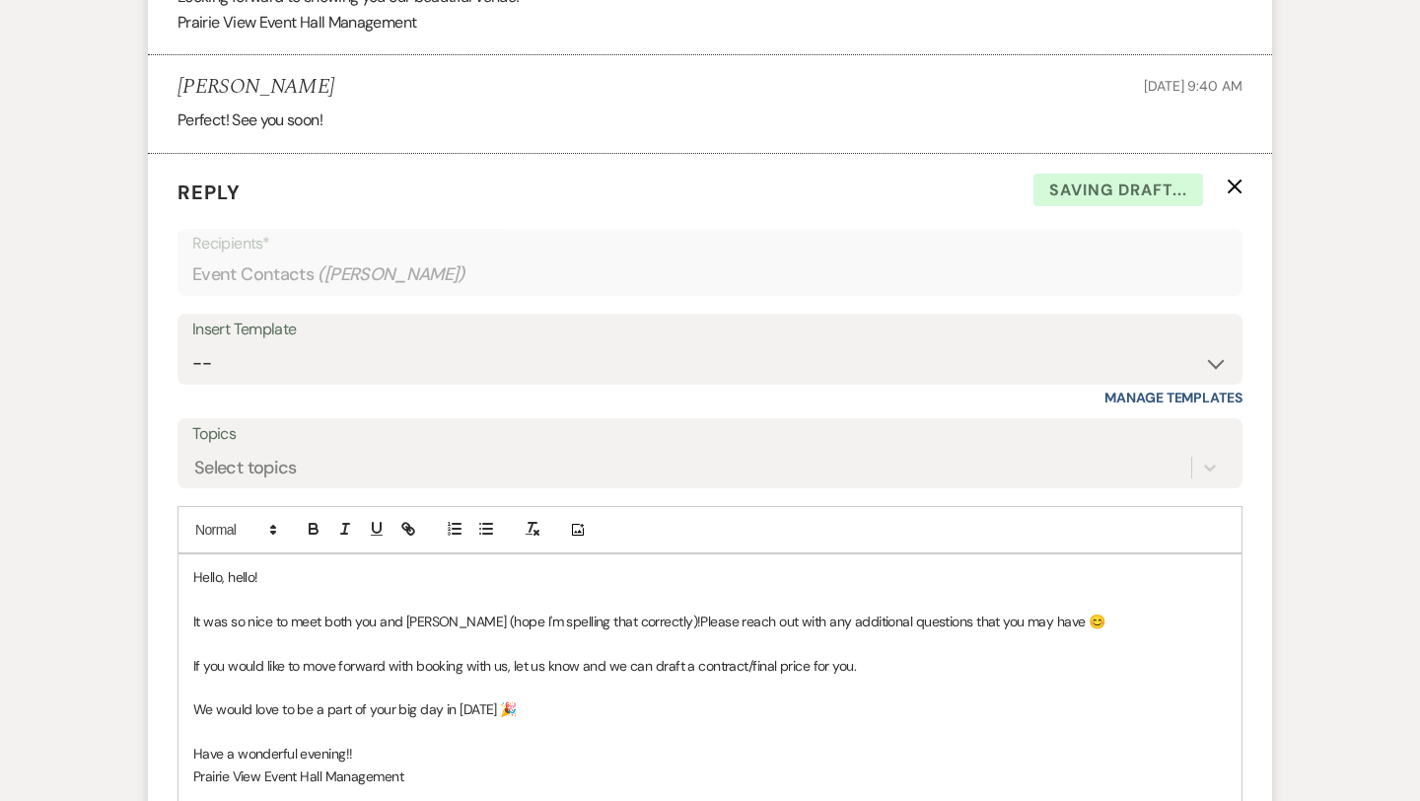
click at [389, 714] on span "We would love to be a part of your big day in [DATE] 🎉" at bounding box center [355, 709] width 324 height 18
drag, startPoint x: 498, startPoint y: 709, endPoint x: 453, endPoint y: 710, distance: 45.4
click at [453, 710] on span "We would love to be a part of her big day in [DATE] 🎉" at bounding box center [351, 709] width 317 height 18
click at [569, 735] on p at bounding box center [710, 732] width 1034 height 22
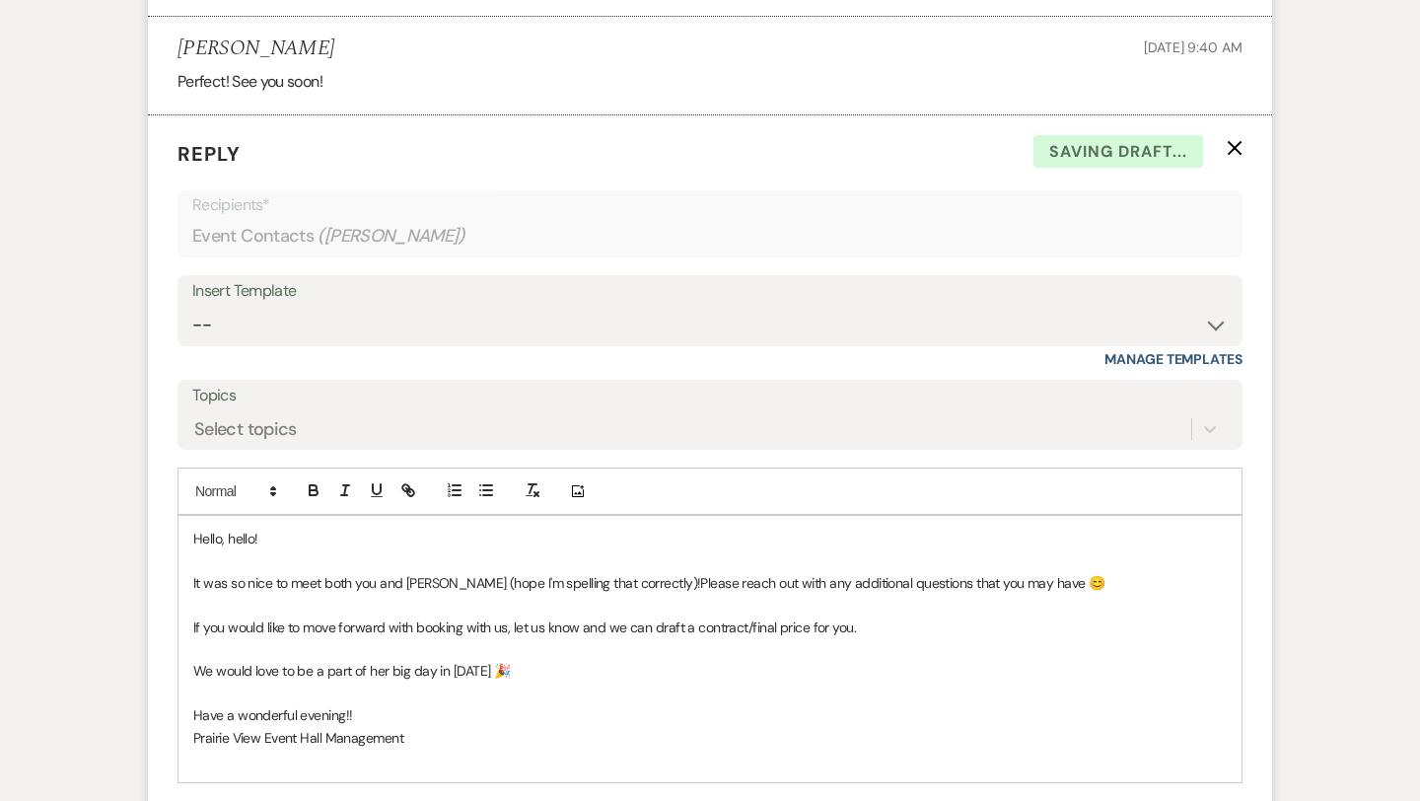
click at [486, 768] on p at bounding box center [710, 760] width 1034 height 22
click at [387, 712] on p "Have a wonderful evening!!" at bounding box center [710, 715] width 1034 height 22
click at [575, 727] on p "Prairie View Event Hall Management" at bounding box center [710, 738] width 1034 height 22
click at [1035, 585] on span "Please reach out with any additional questions that you may have 😊" at bounding box center [902, 583] width 404 height 18
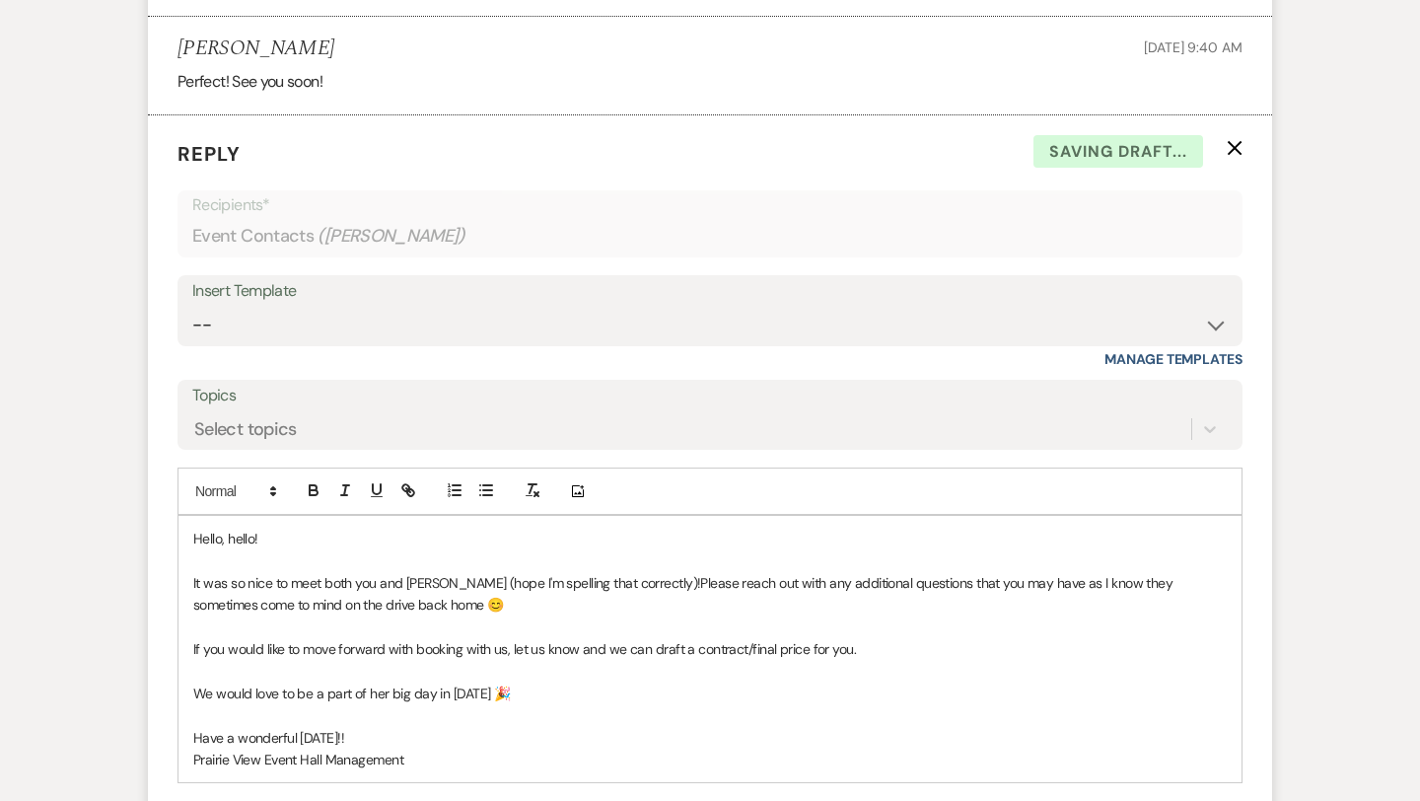
click at [619, 730] on p "Have a wonderful [DATE]!!" at bounding box center [710, 738] width 1034 height 22
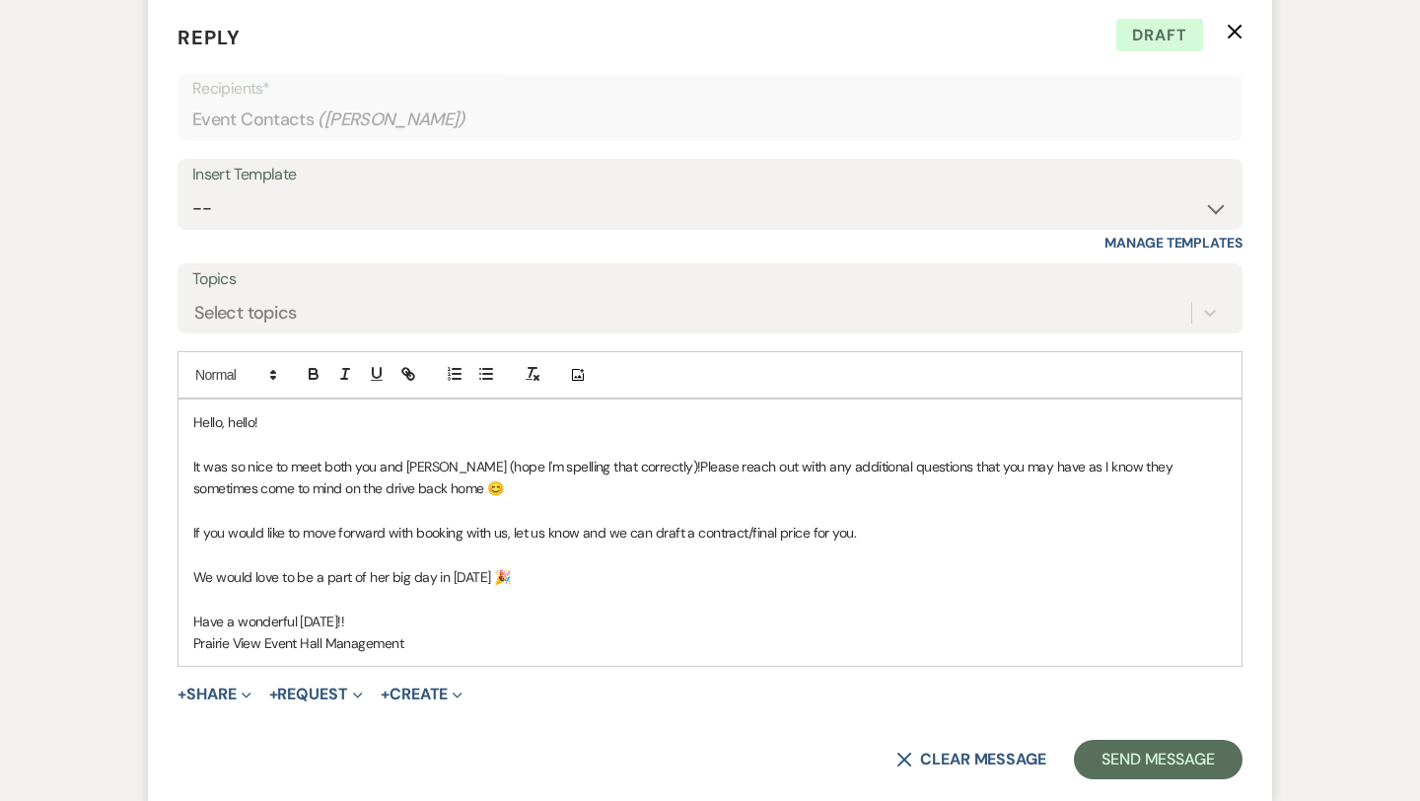
scroll to position [3424, 0]
click at [510, 535] on span "If you would like to move forward with booking with us, let us know and we can …" at bounding box center [524, 534] width 663 height 18
click at [504, 649] on p "Prairie View Event Hall Management" at bounding box center [710, 644] width 1034 height 22
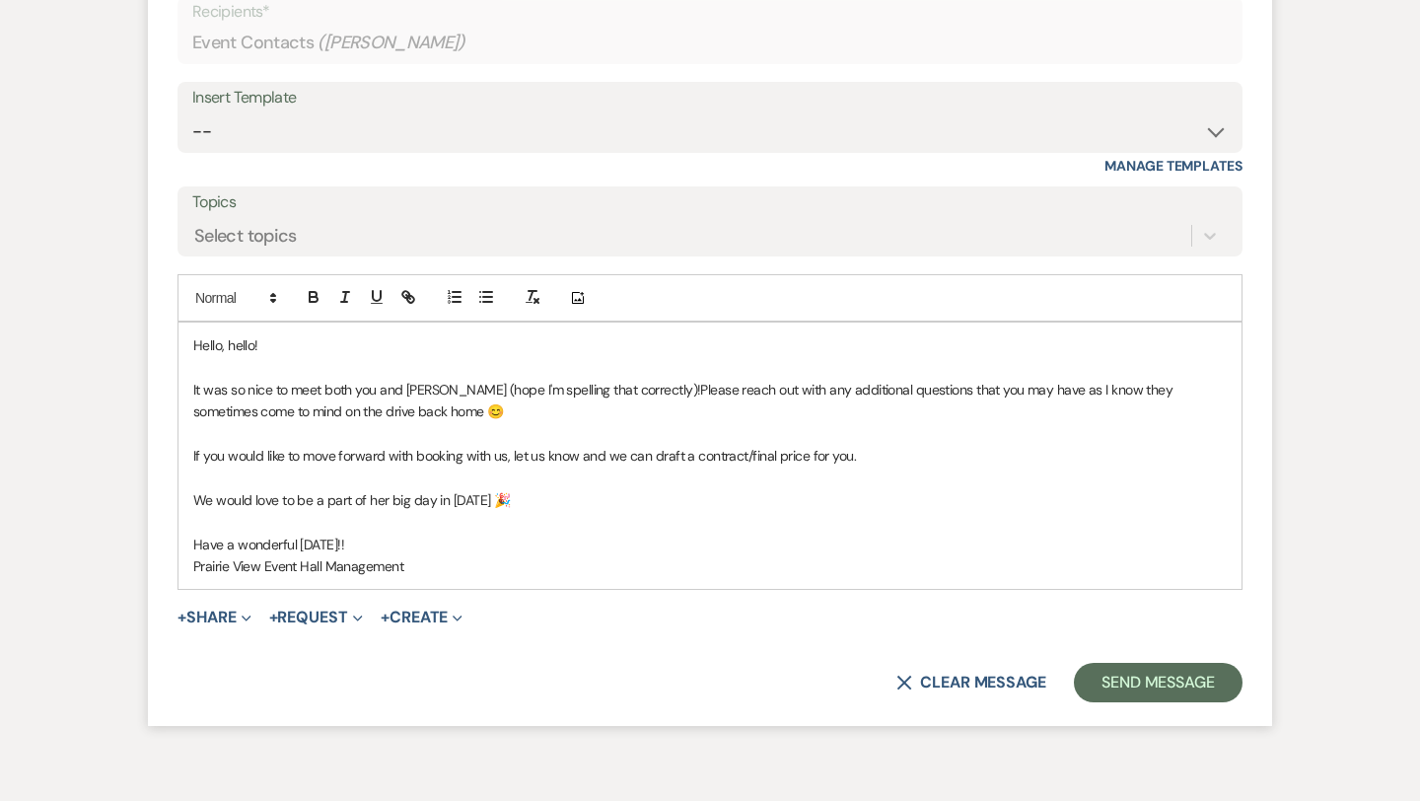
scroll to position [3558, 0]
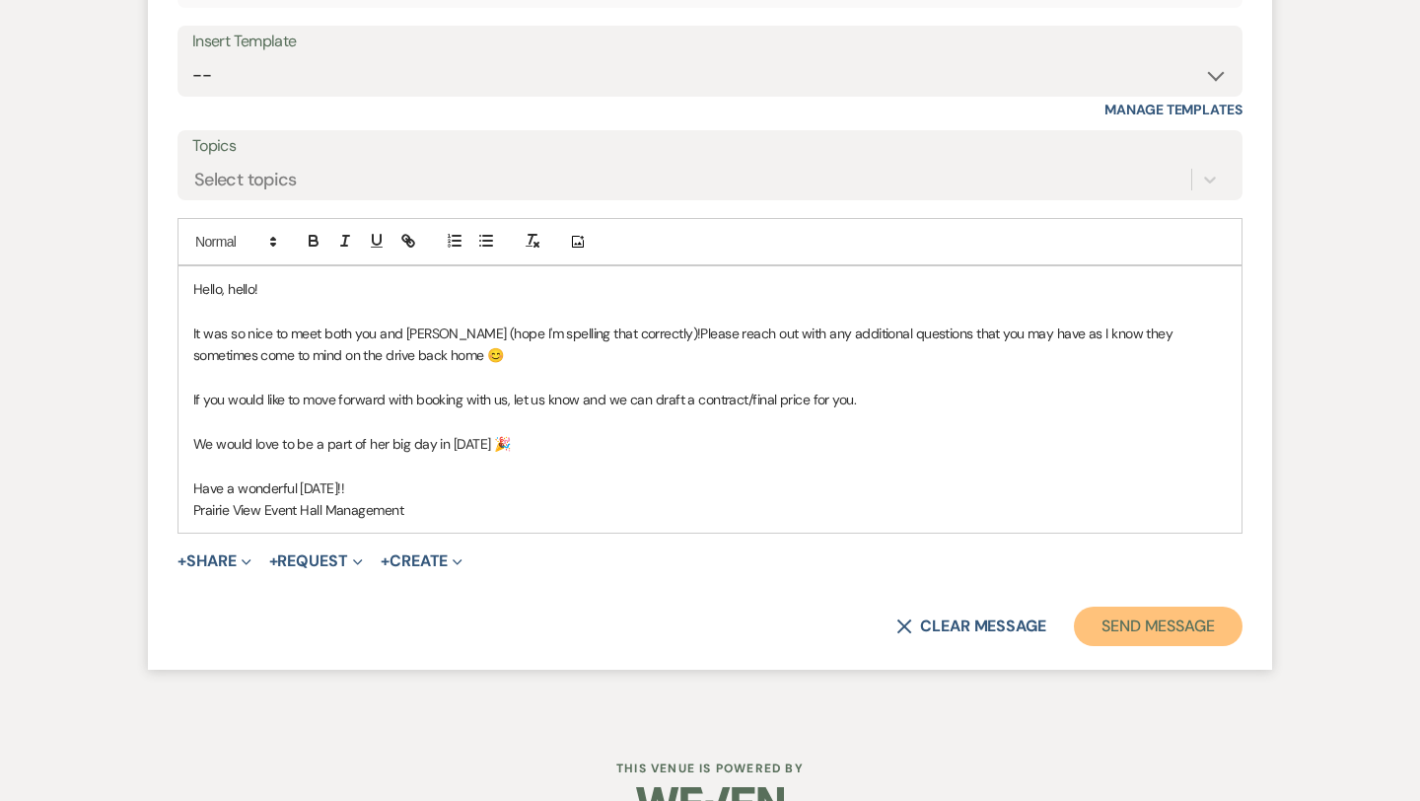
click at [1162, 627] on button "Send Message" at bounding box center [1158, 626] width 169 height 39
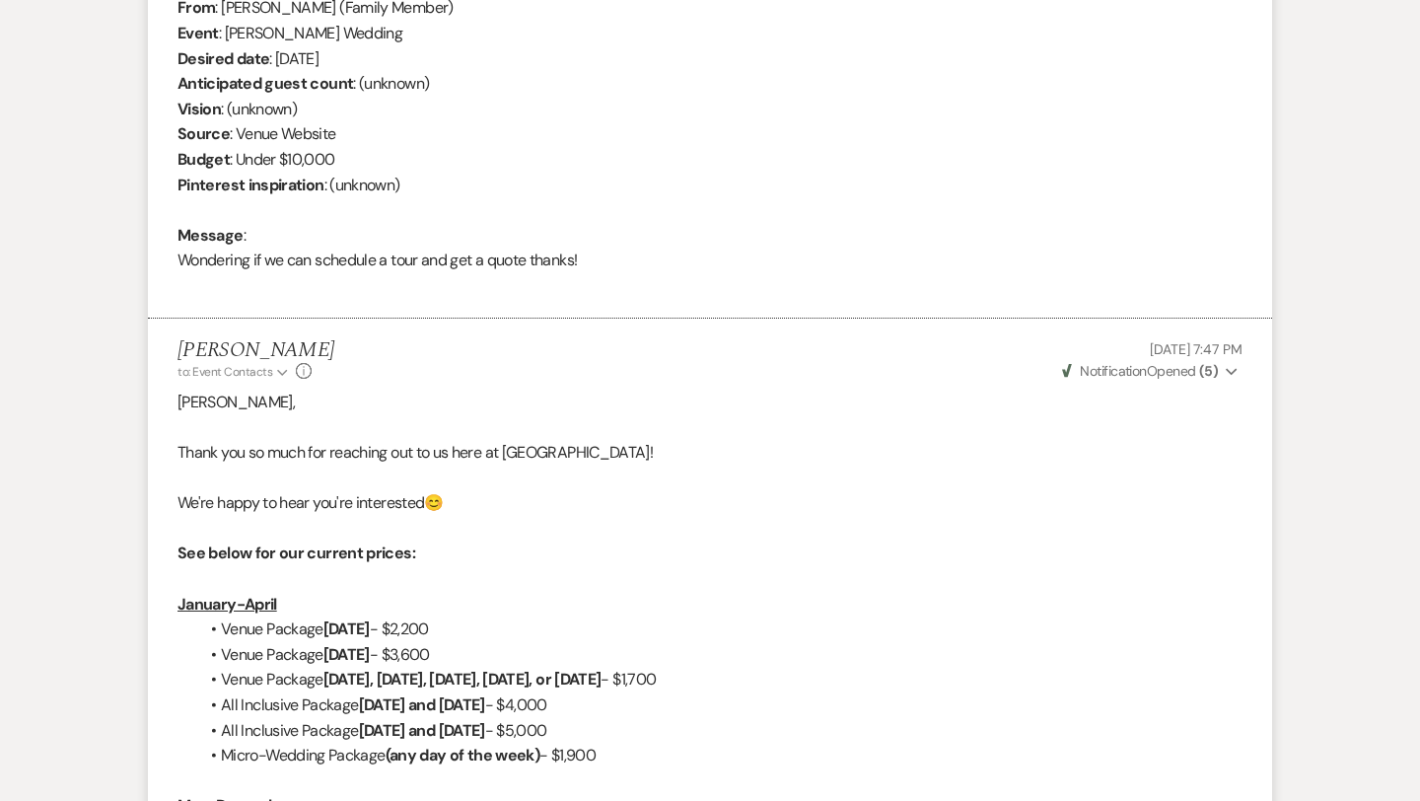
scroll to position [0, 0]
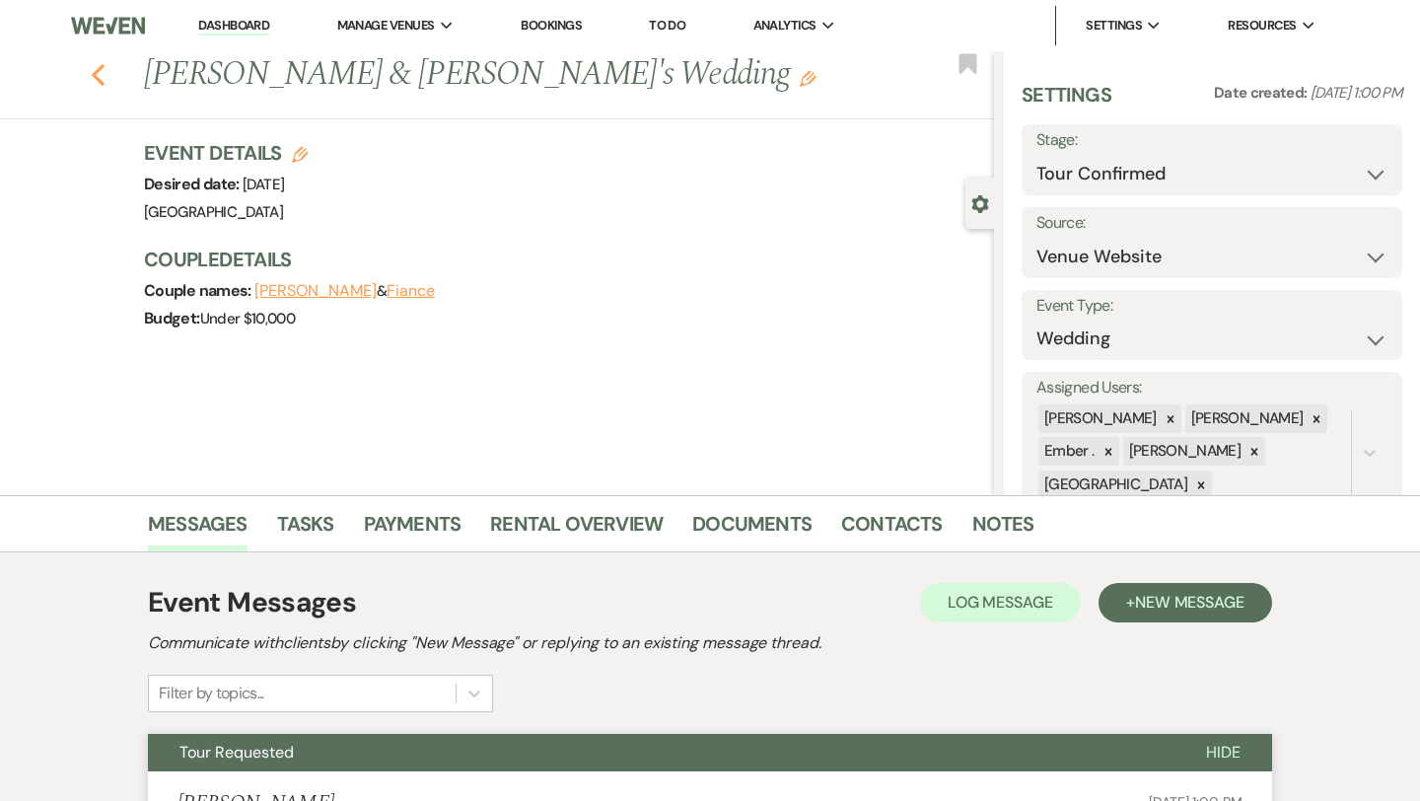
click at [91, 76] on icon "Previous" at bounding box center [98, 75] width 15 height 24
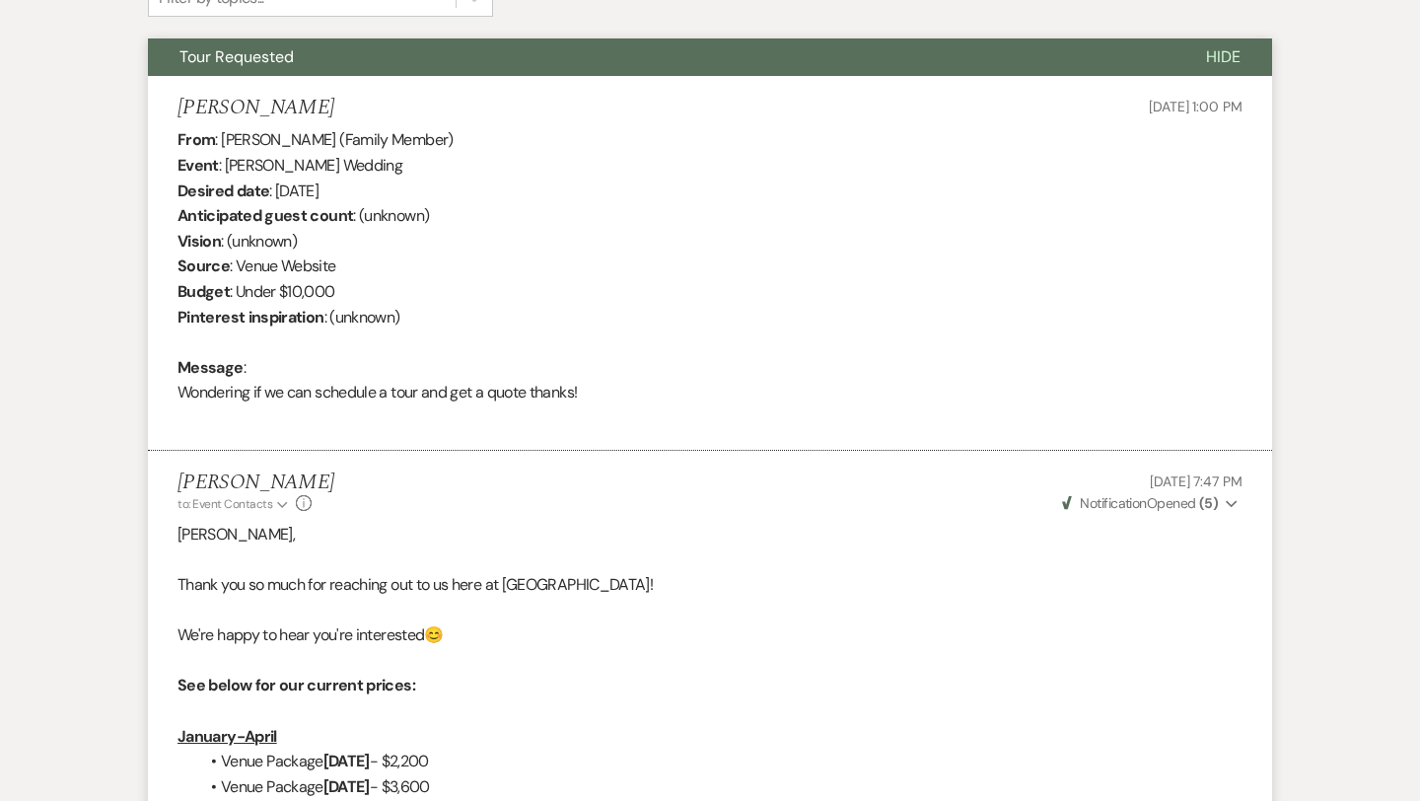
select select "4"
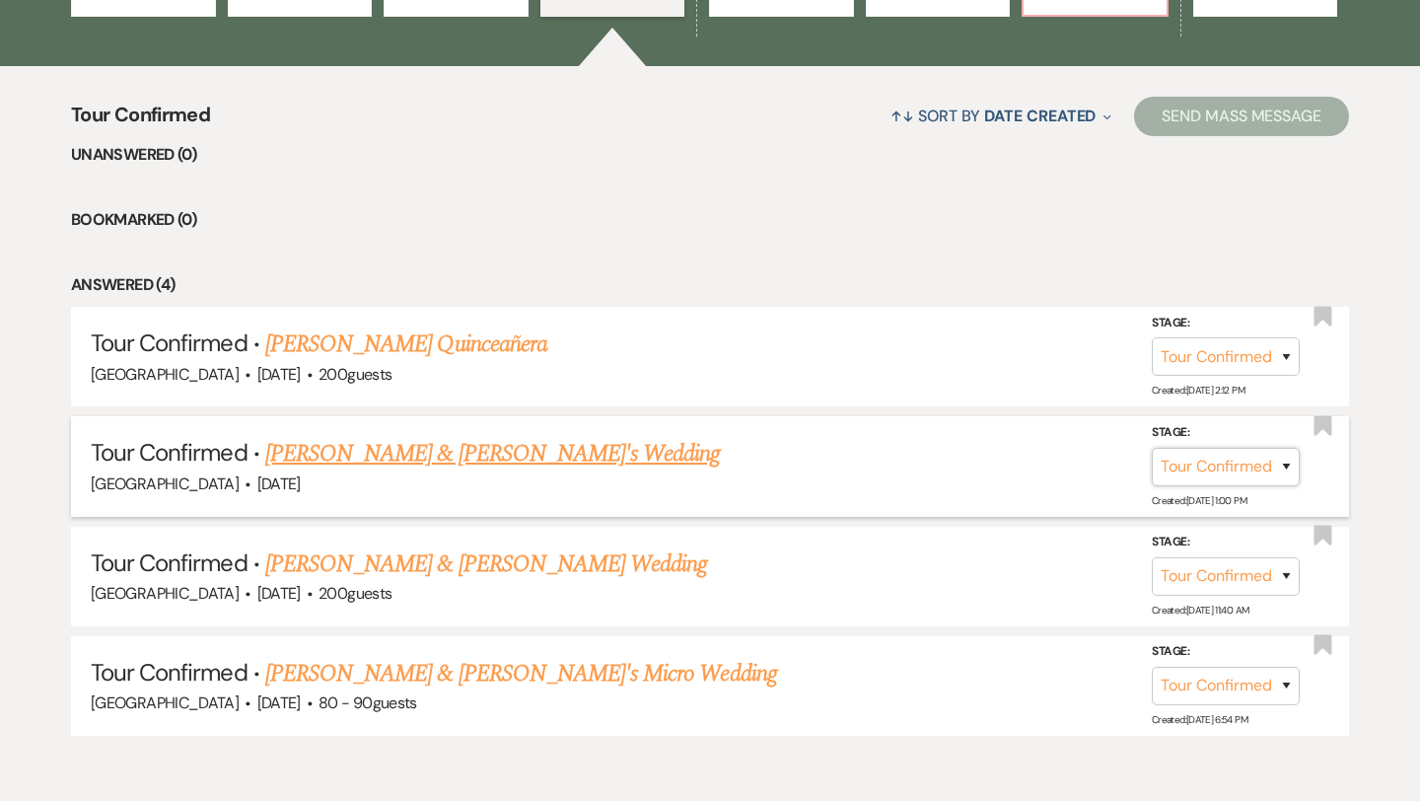
click at [1222, 468] on select "Inquiry Follow Up Tour Requested Tour Confirmed Toured Proposal Sent Booked Lost" at bounding box center [1226, 467] width 148 height 38
select select "5"
click at [1285, 470] on button "Save" at bounding box center [1260, 466] width 99 height 39
